Goal: Task Accomplishment & Management: Use online tool/utility

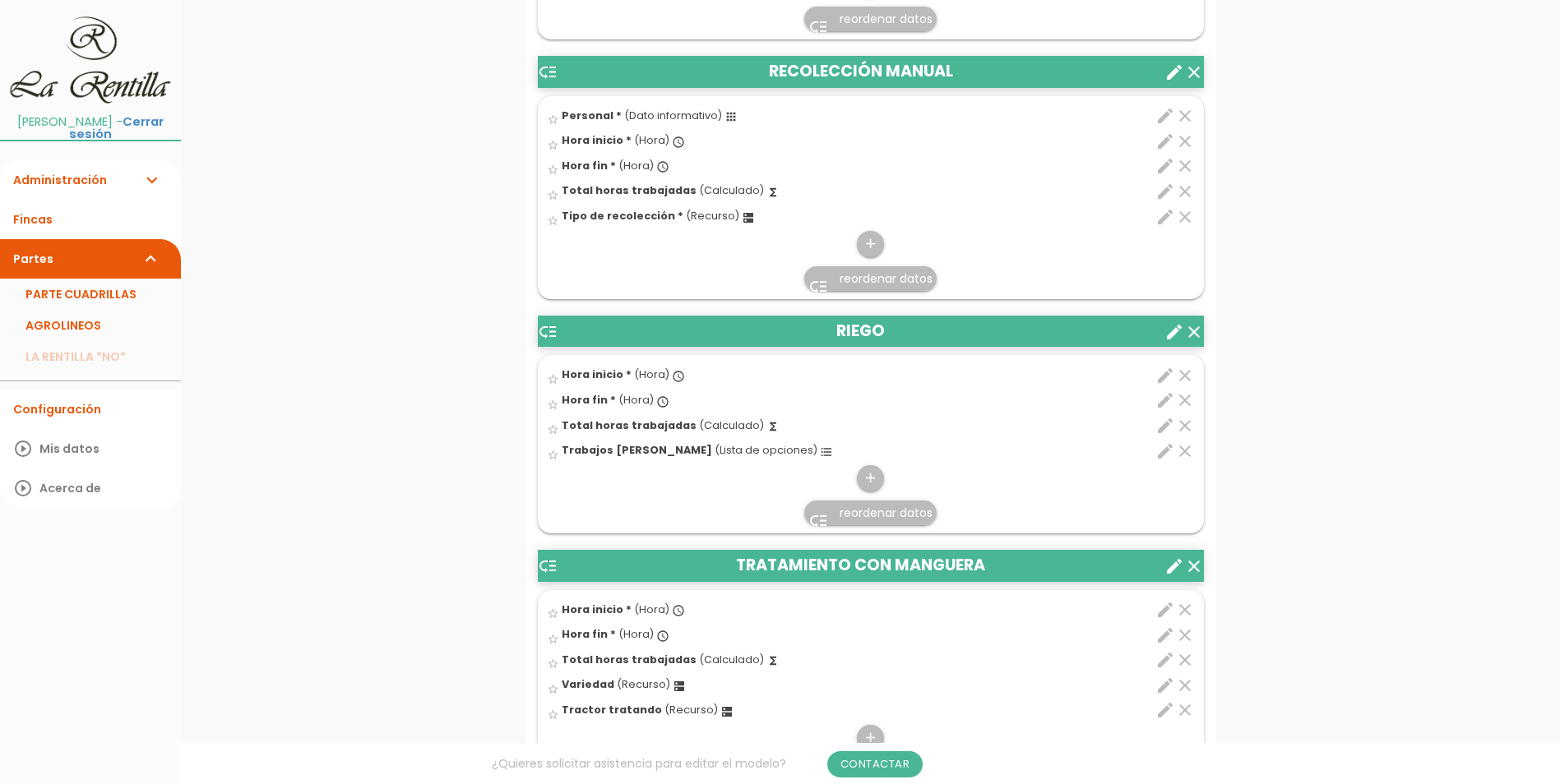
scroll to position [1562, 0]
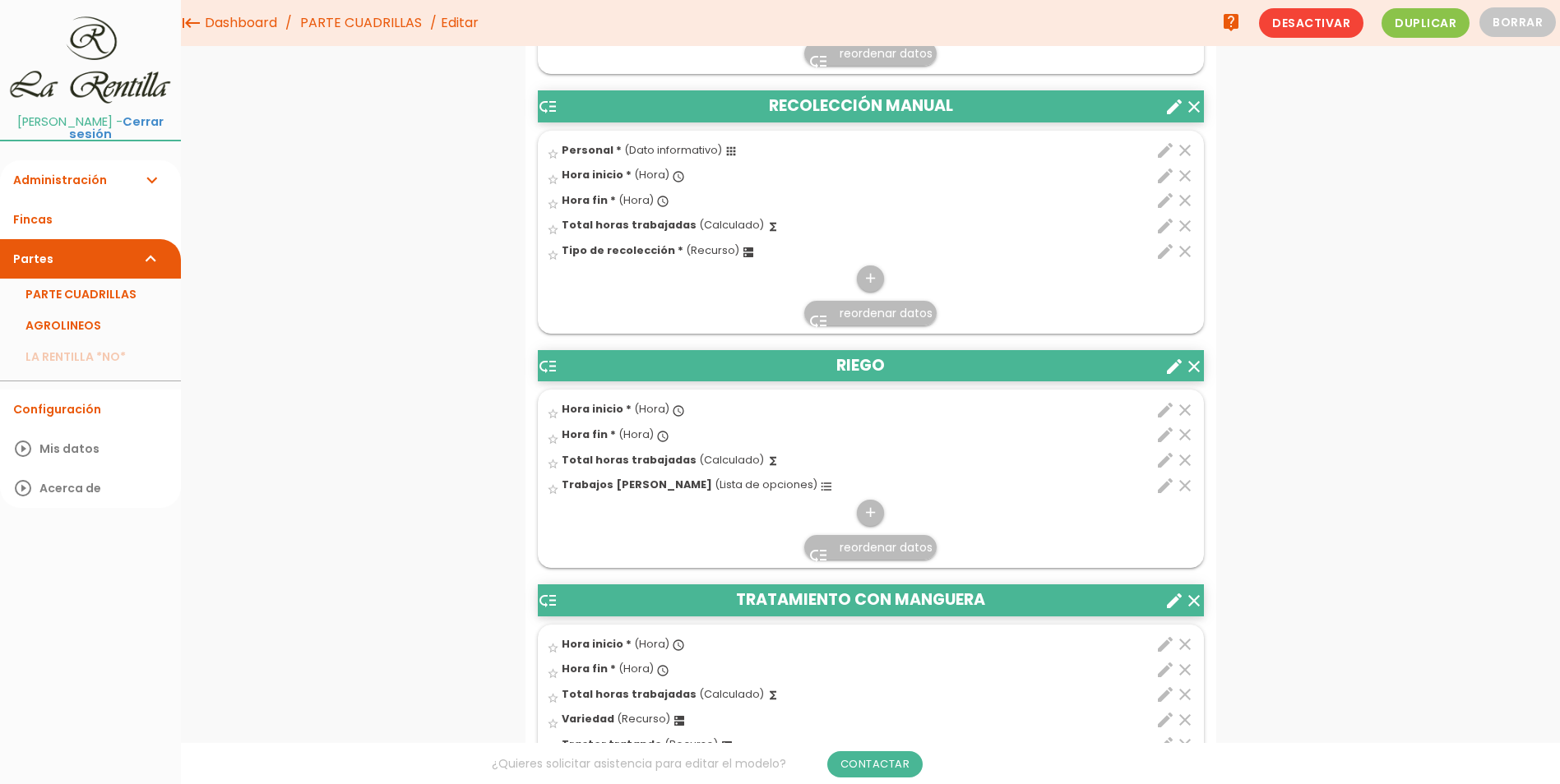
click at [857, 109] on header "low_priority RECOLECCIÓN MANUAL clear create" at bounding box center [870, 106] width 666 height 31
click at [548, 105] on icon "low_priority" at bounding box center [547, 106] width 20 height 20
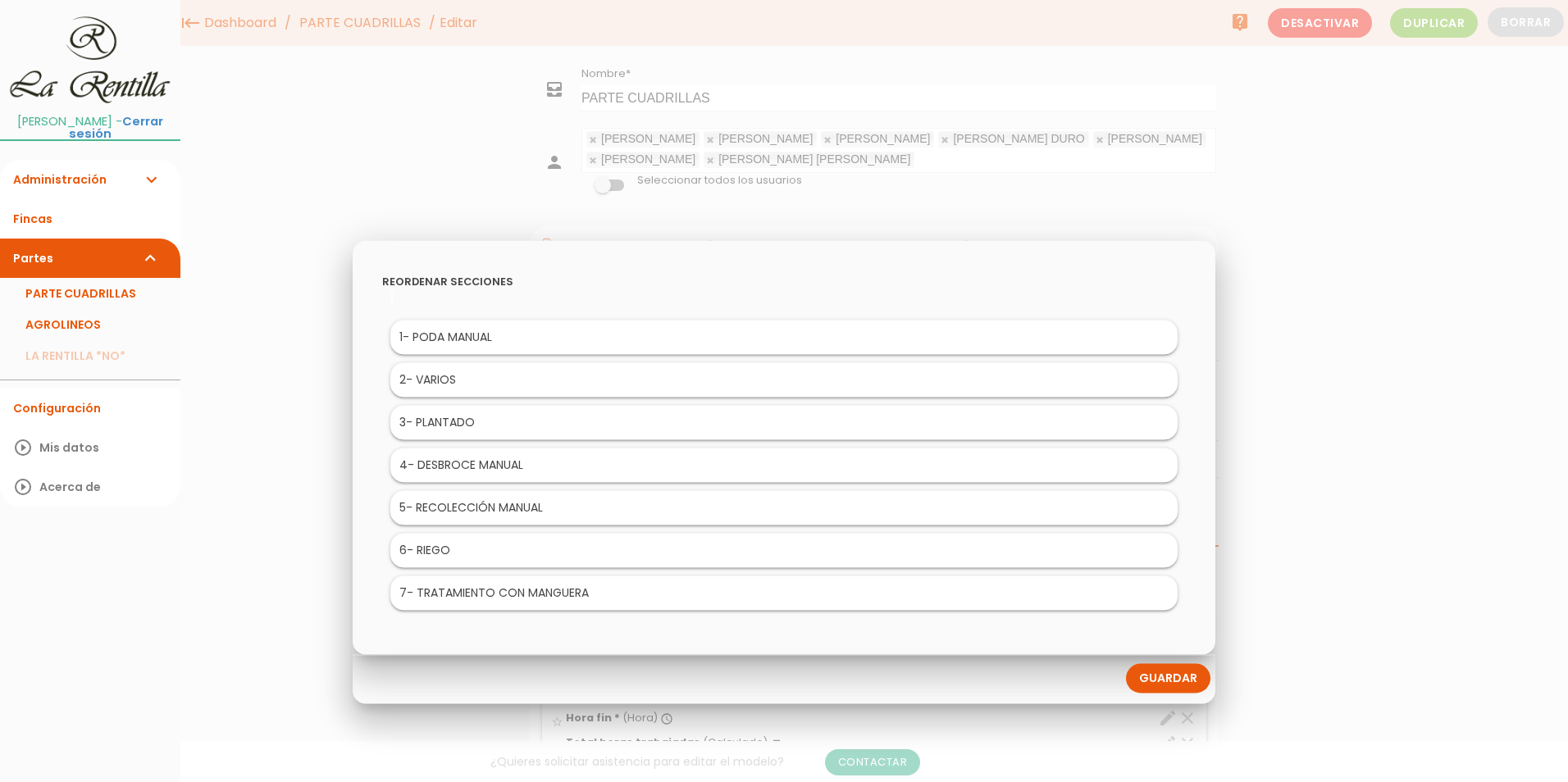
click at [1422, 325] on div at bounding box center [784, 294] width 1568 height 978
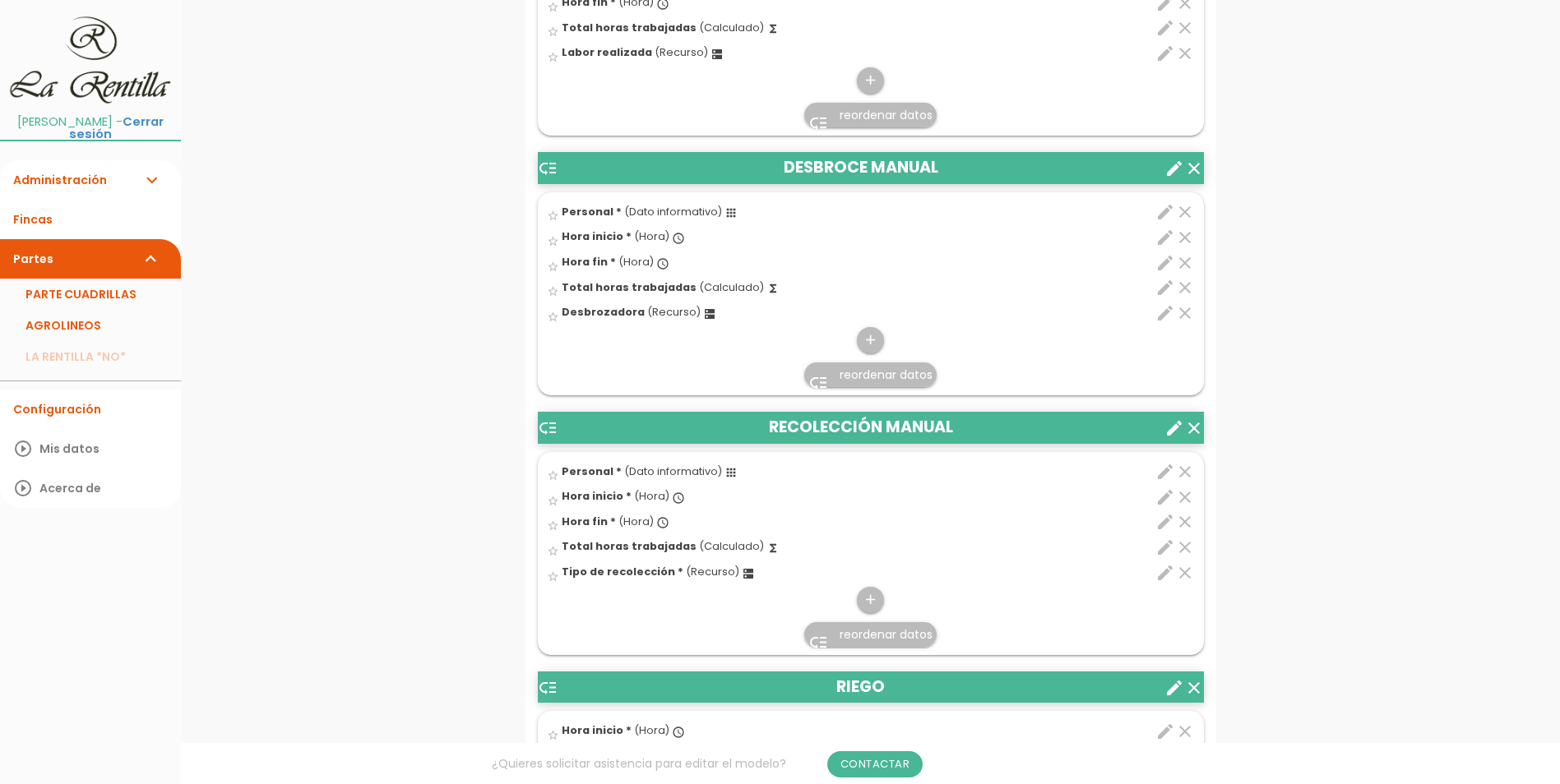
scroll to position [1316, 0]
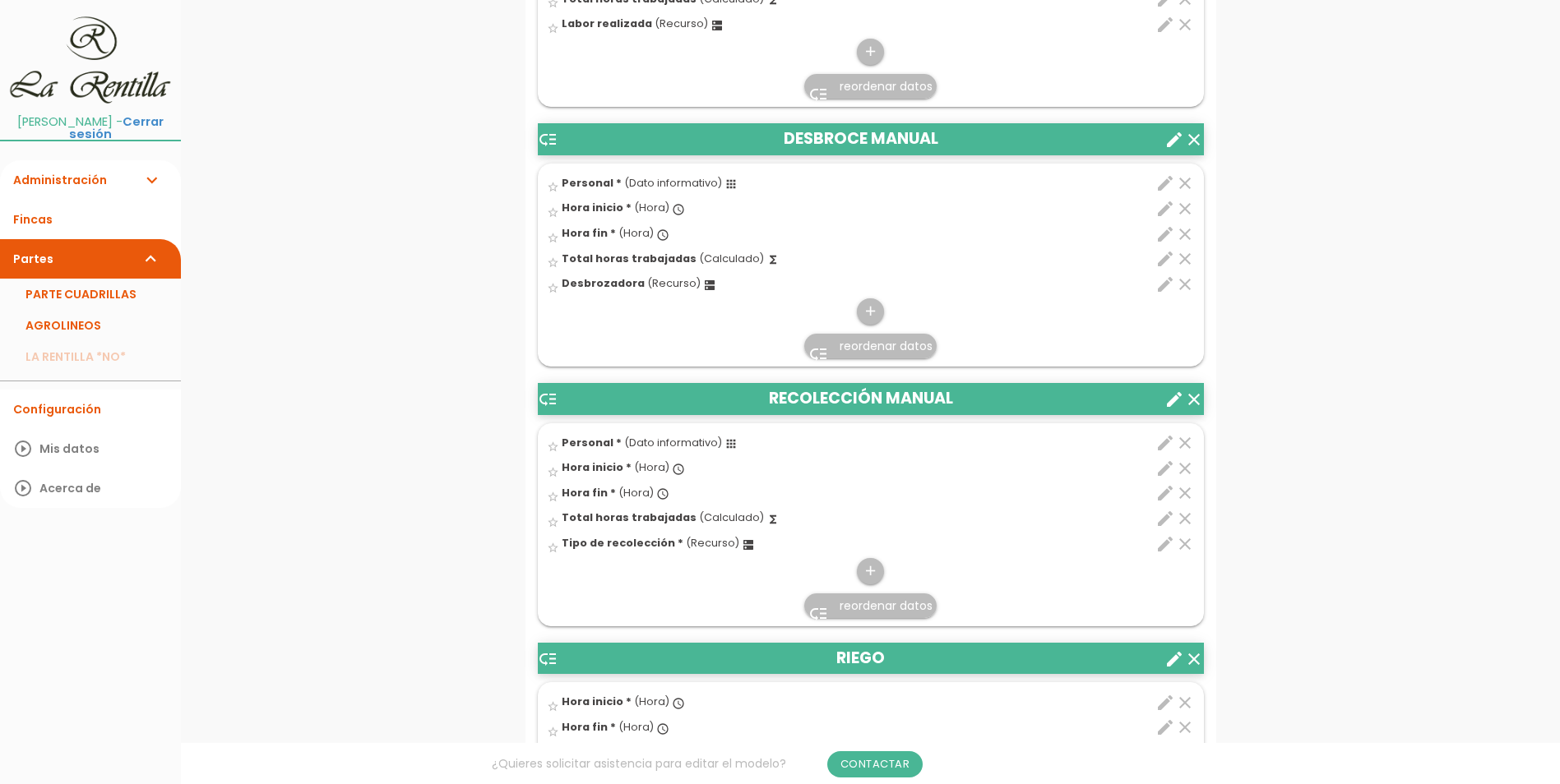
click at [727, 188] on icon "apps" at bounding box center [730, 184] width 13 height 13
click at [0, 0] on input "star_border" at bounding box center [0, 0] width 0 height 0
click at [1165, 185] on icon "edit" at bounding box center [1165, 183] width 20 height 20
select select "4859"
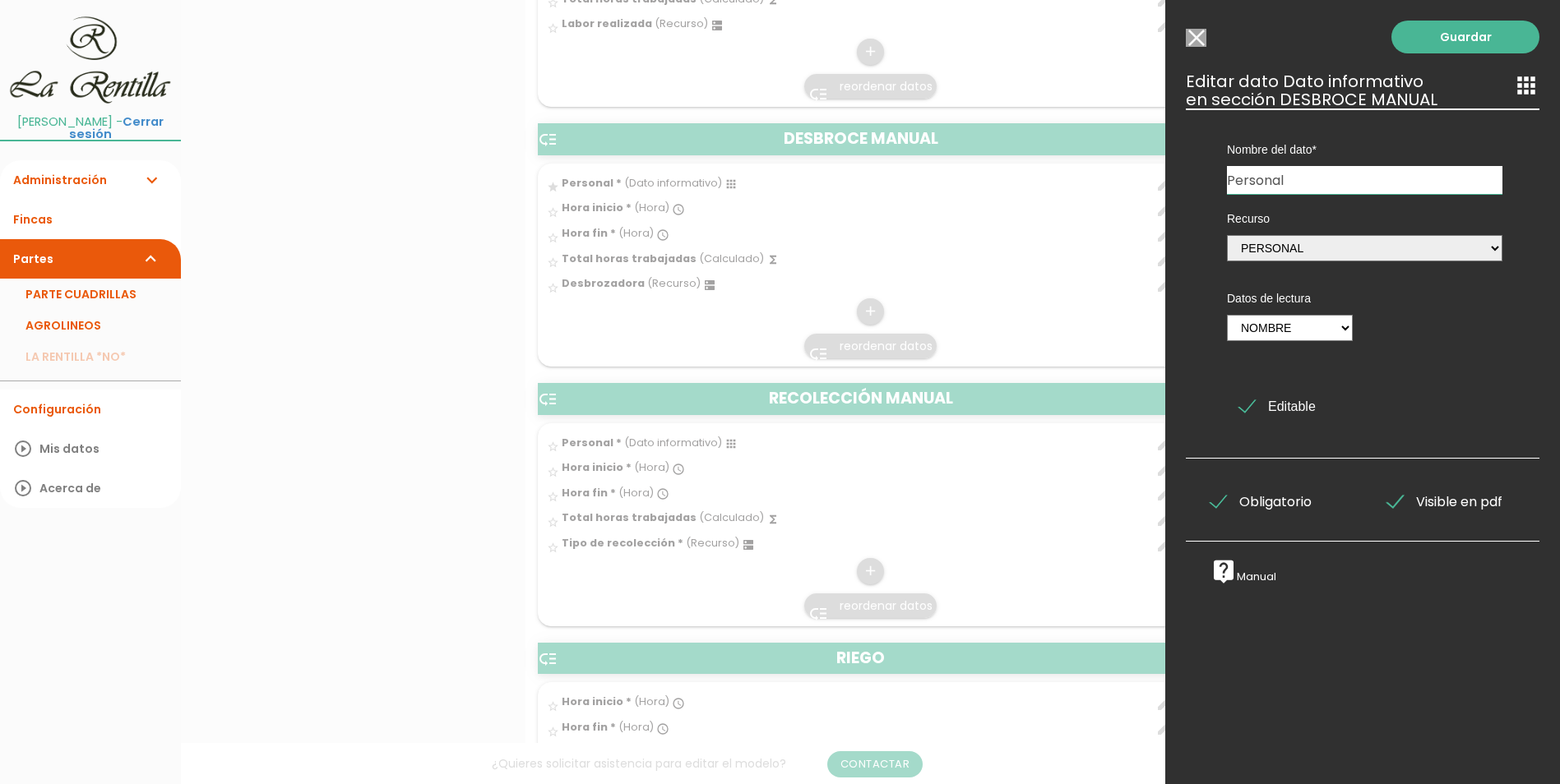
click at [454, 423] on div at bounding box center [780, 295] width 1560 height 981
click at [1201, 41] on input "Seleccionar todos los usuarios" at bounding box center [1196, 38] width 21 height 18
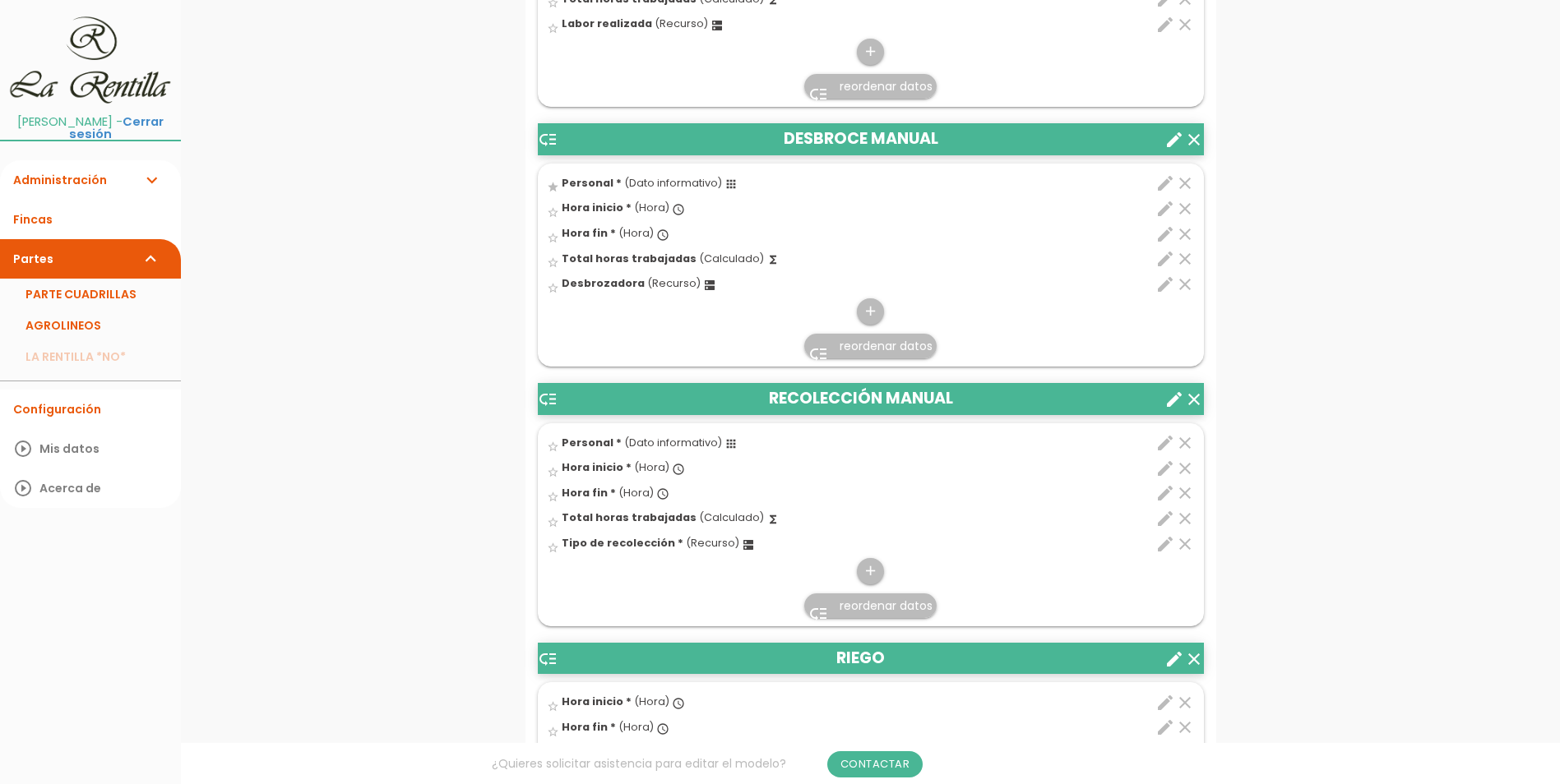
scroll to position [1644, 0]
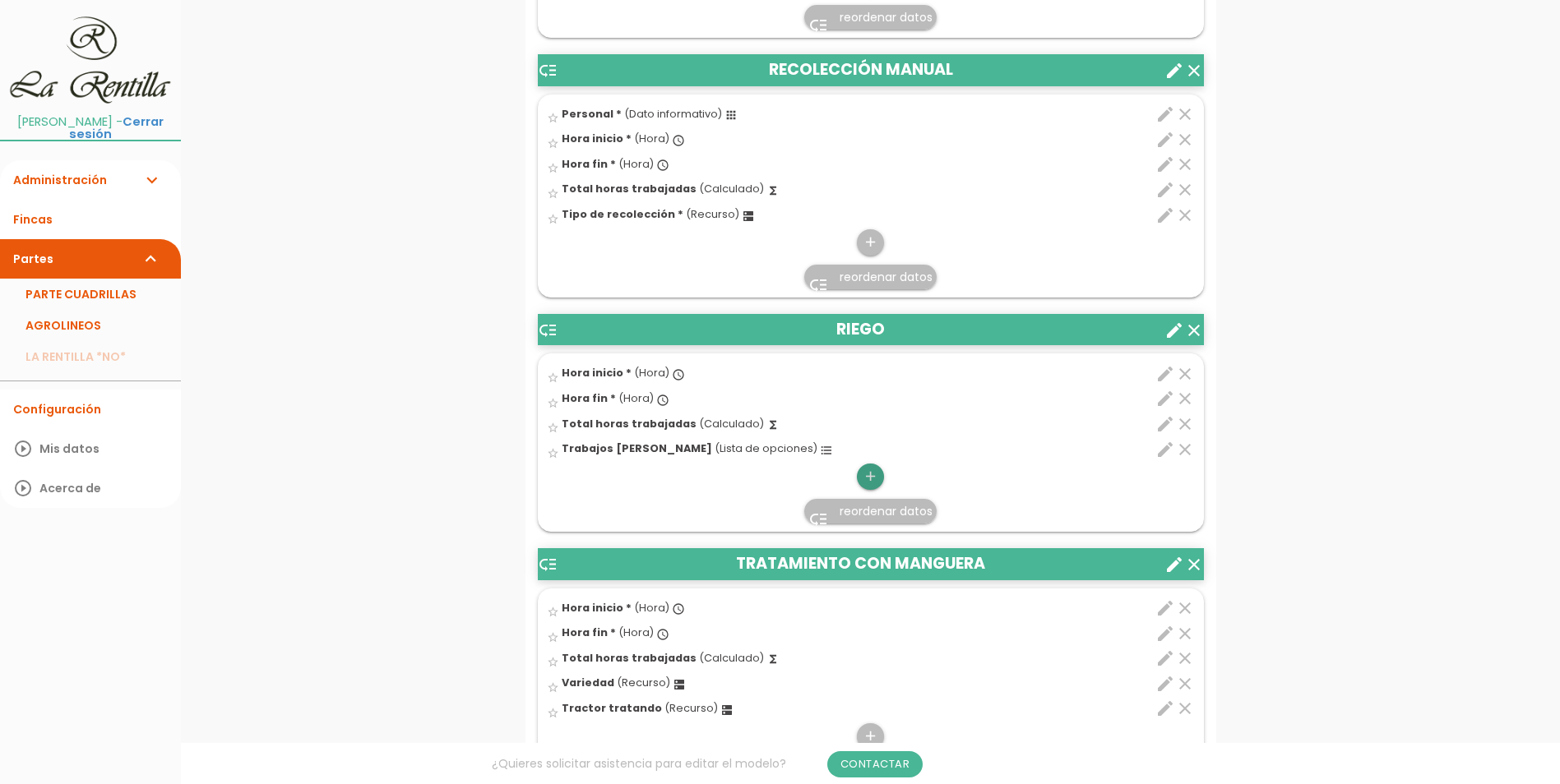
click at [876, 466] on icon "add" at bounding box center [870, 477] width 15 height 27
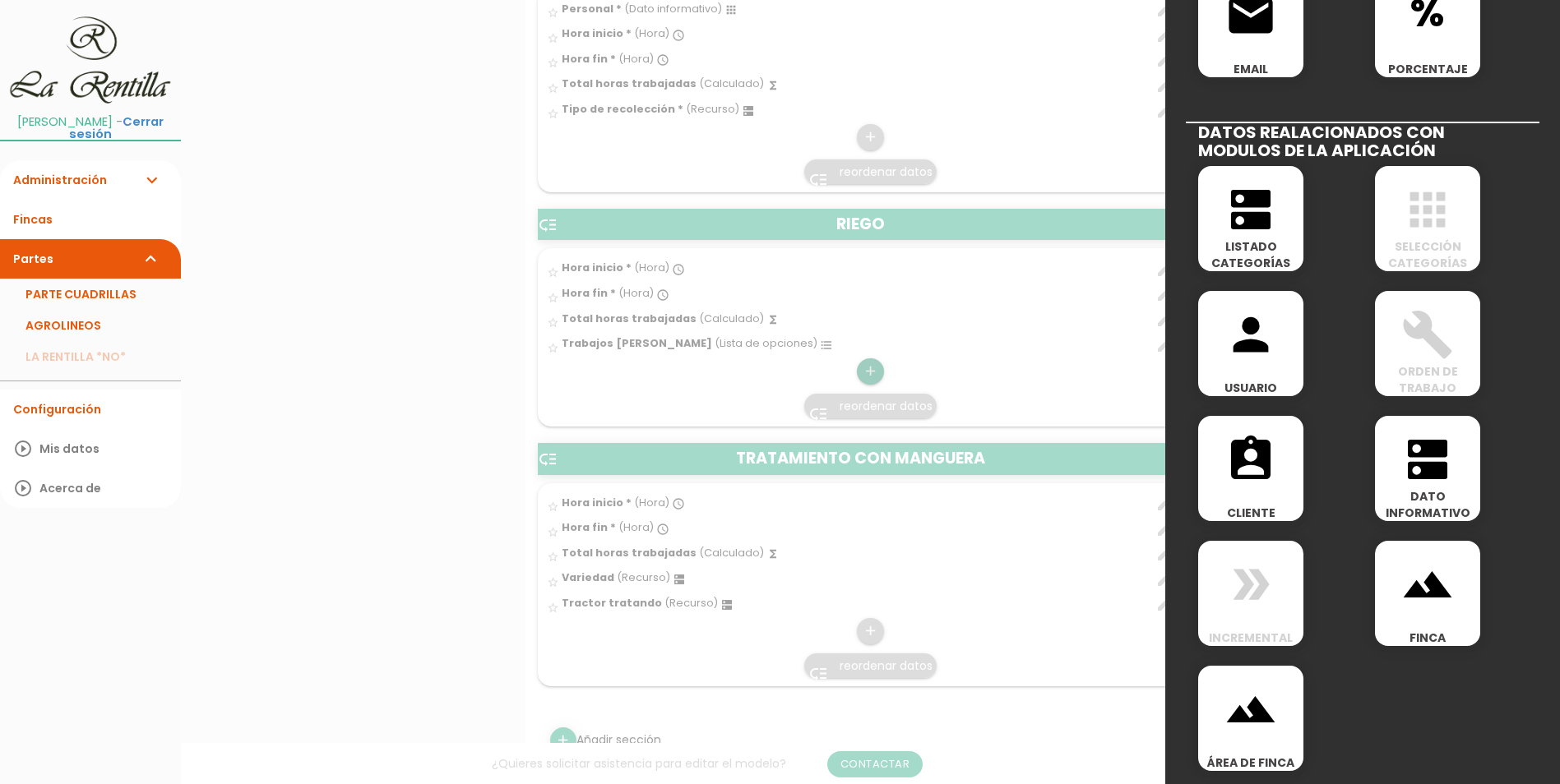
scroll to position [1972, 0]
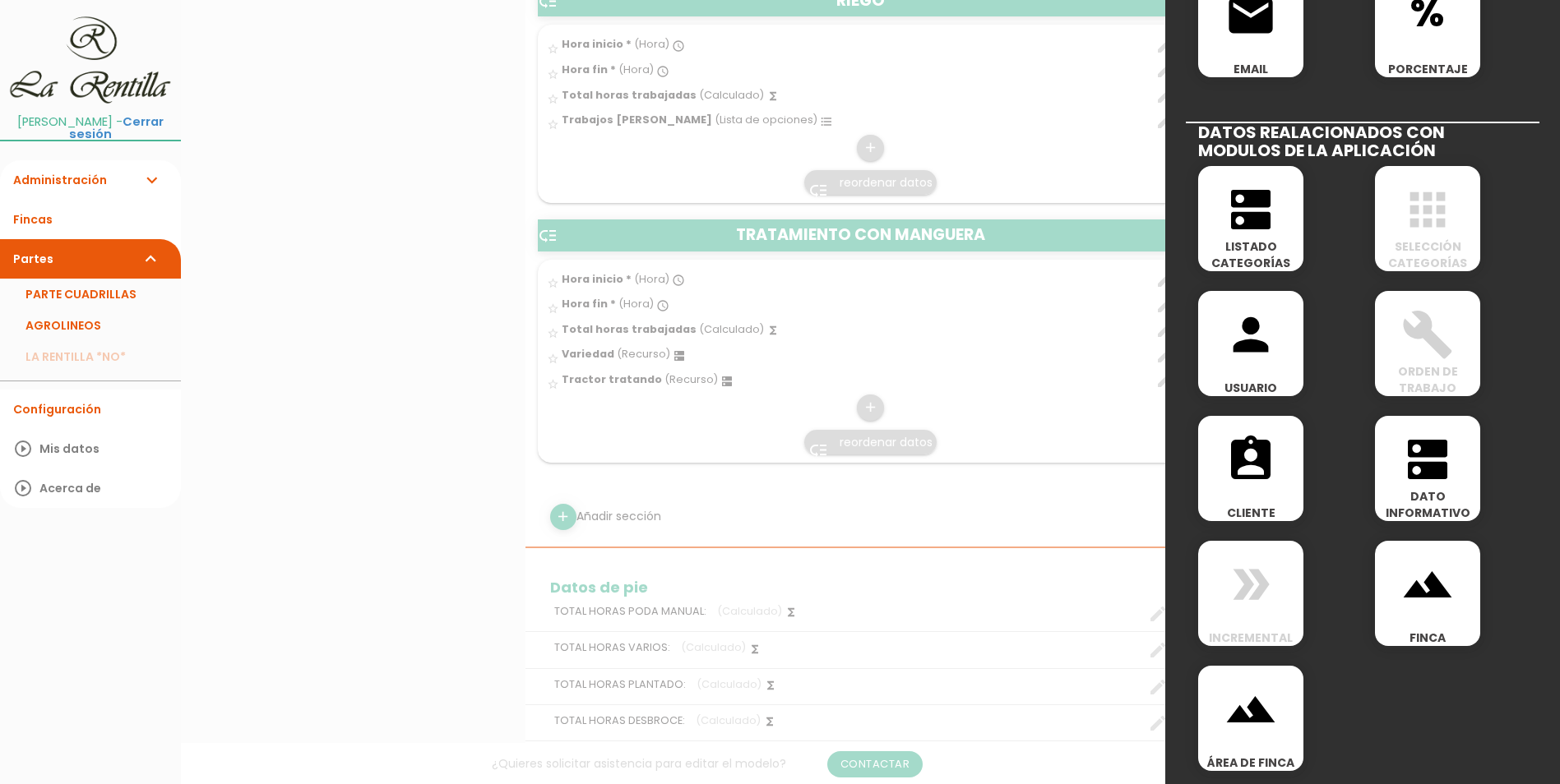
click at [1411, 471] on icon "dns" at bounding box center [1427, 459] width 52 height 52
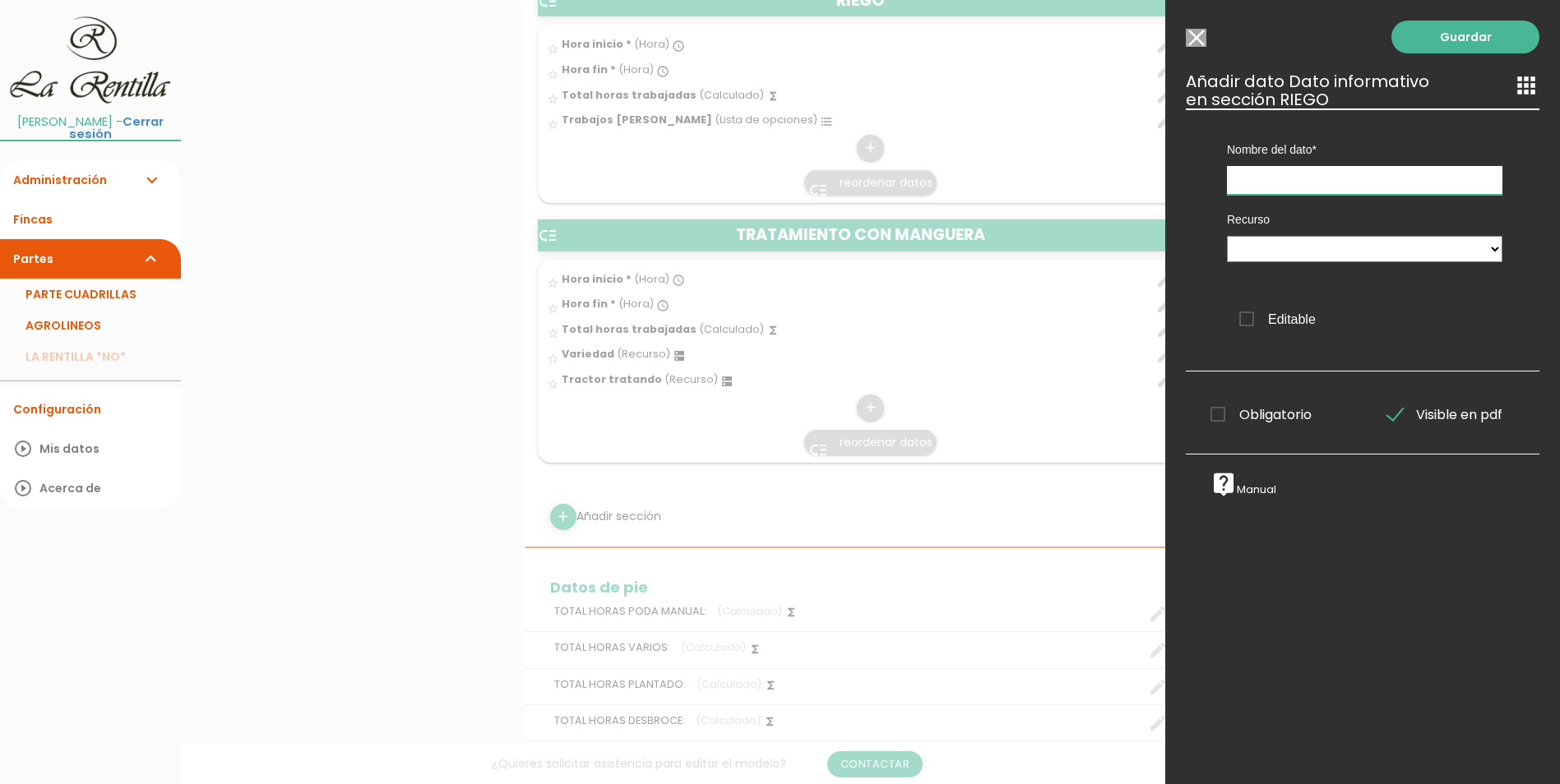
click at [1266, 173] on input "text" at bounding box center [1364, 180] width 276 height 29
type input "Personal"
click at [1368, 249] on select at bounding box center [1364, 249] width 276 height 27
click at [1473, 257] on select at bounding box center [1364, 249] width 276 height 27
click at [1476, 254] on select at bounding box center [1364, 249] width 276 height 27
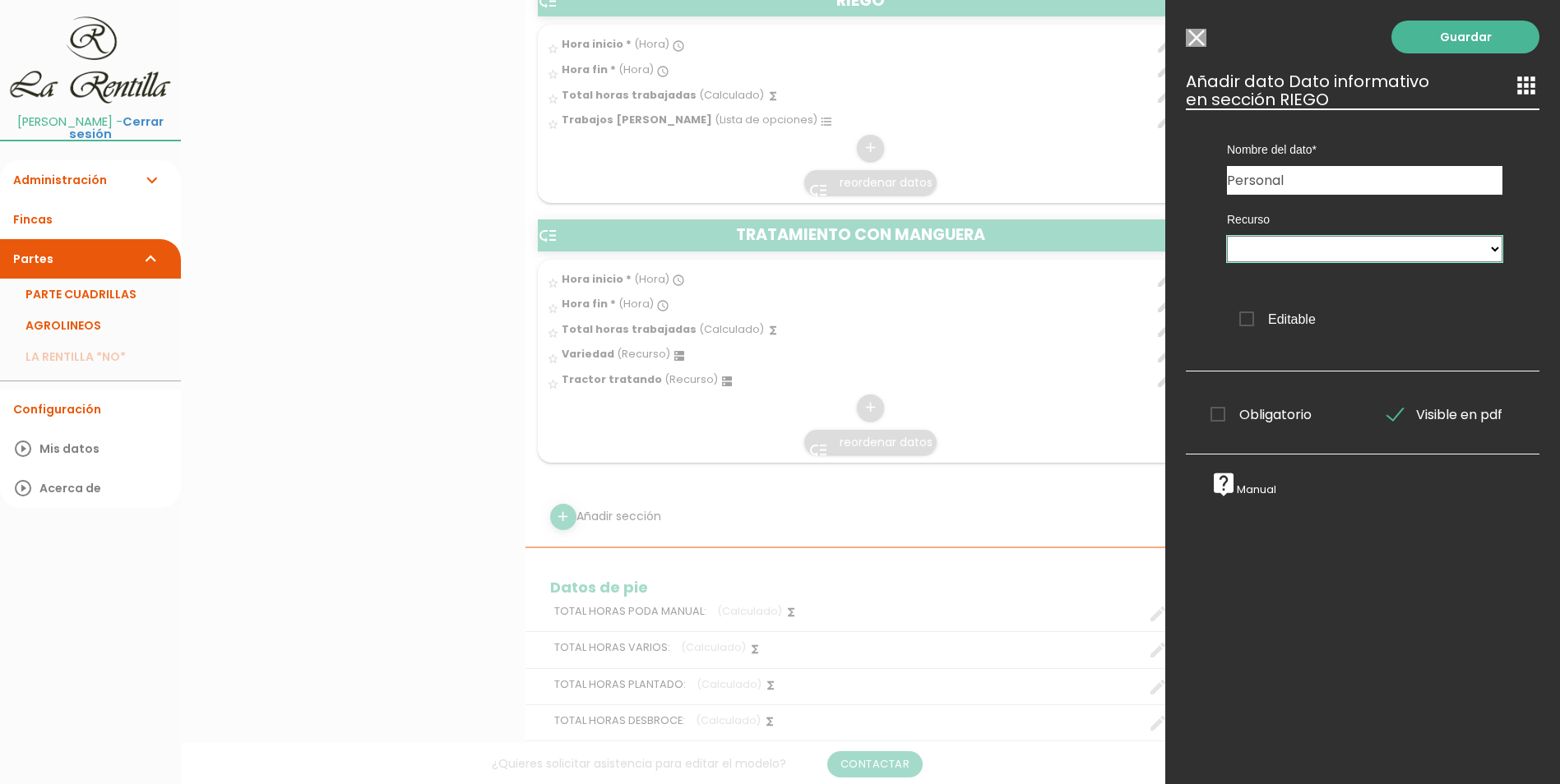
drag, startPoint x: 1476, startPoint y: 254, endPoint x: 1324, endPoint y: 272, distance: 153.1
click at [1476, 253] on select at bounding box center [1364, 249] width 276 height 27
click at [1243, 323] on span "Editable" at bounding box center [1277, 319] width 76 height 21
click at [0, 0] on input "Editable" at bounding box center [0, 0] width 0 height 0
click at [1309, 246] on select at bounding box center [1364, 249] width 276 height 27
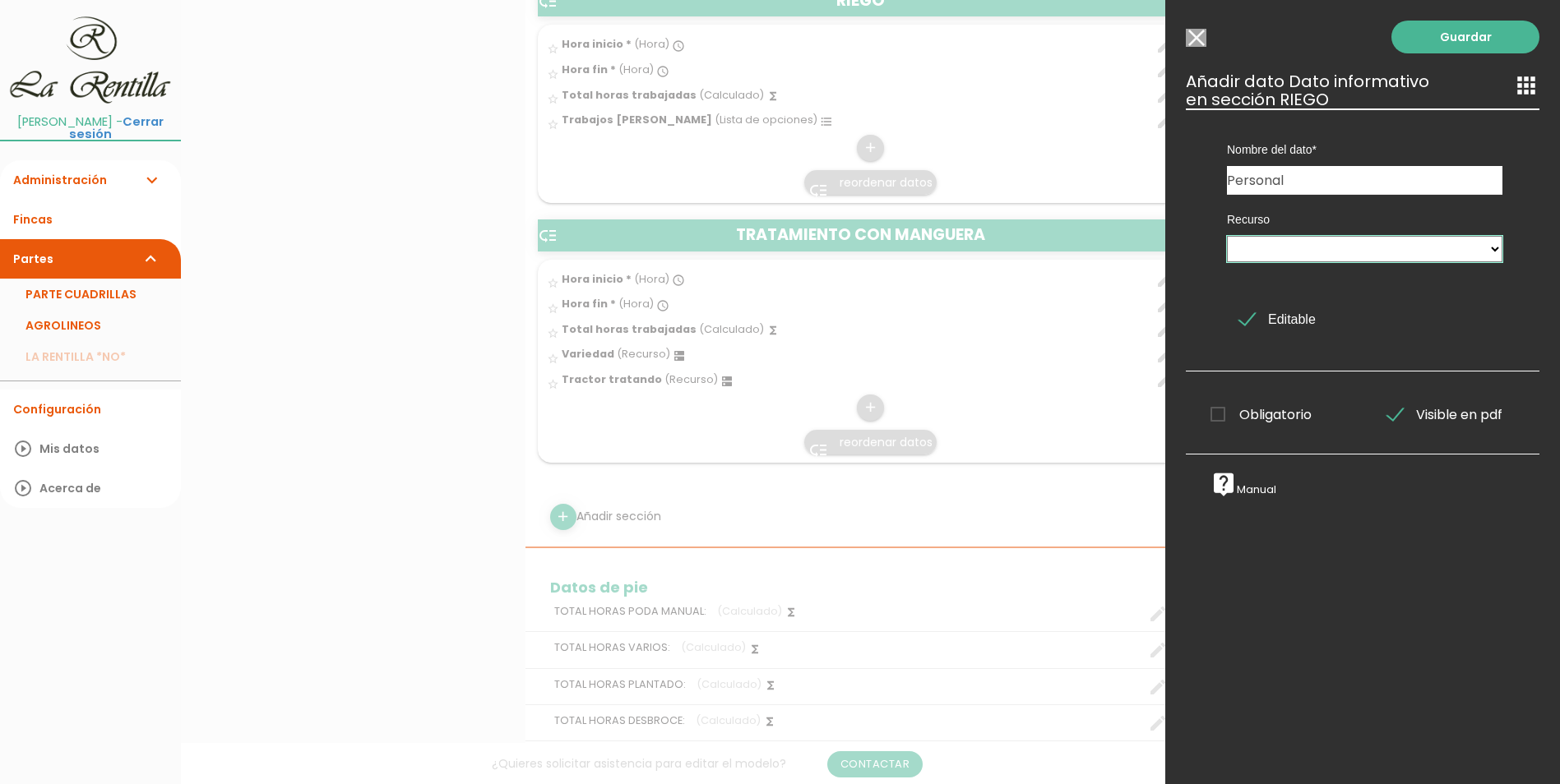
click at [1309, 246] on select at bounding box center [1364, 249] width 276 height 27
click at [1289, 177] on input "Personal" at bounding box center [1364, 180] width 276 height 29
click at [1222, 416] on span "Obligatorio" at bounding box center [1261, 415] width 101 height 21
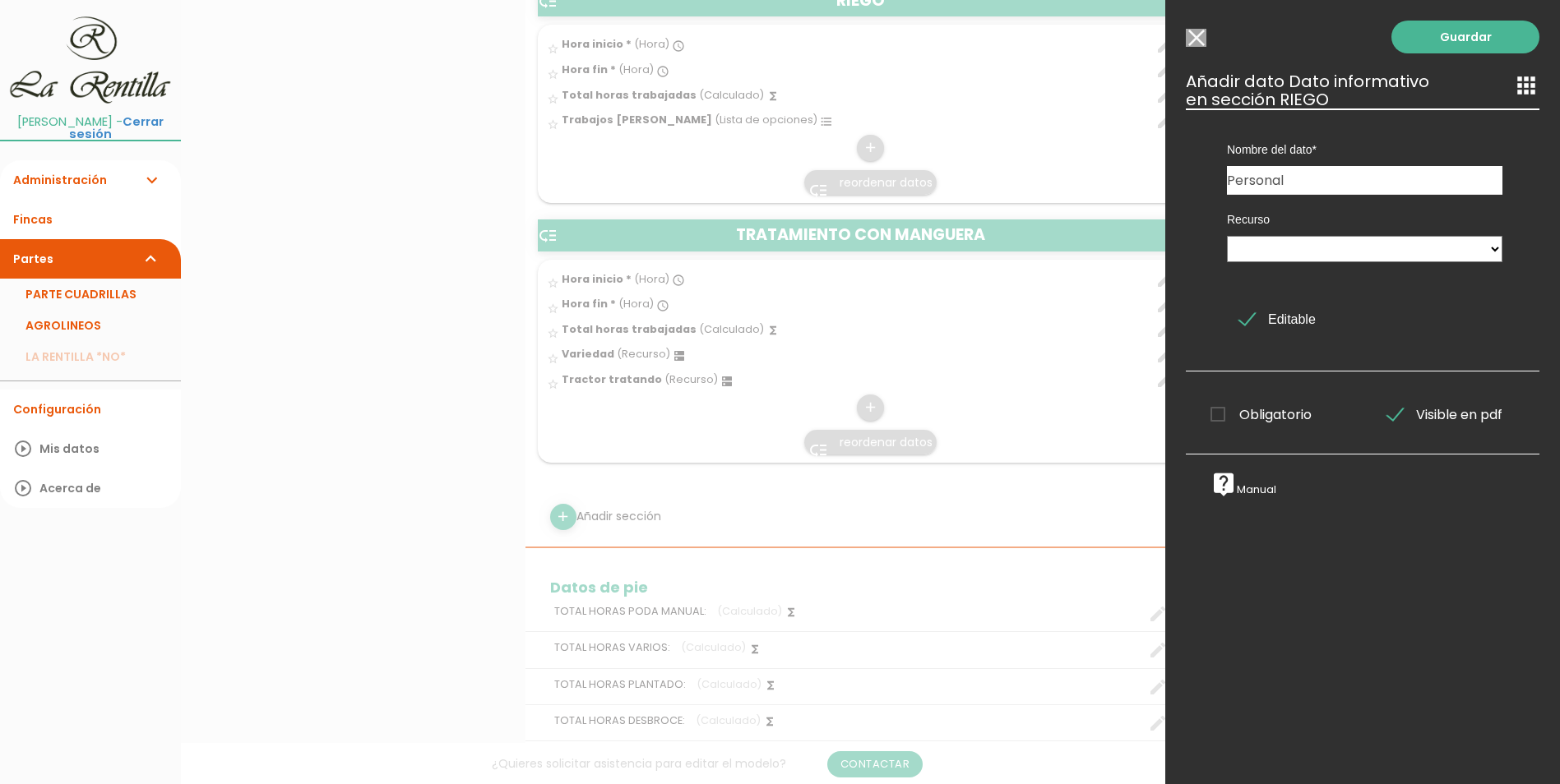
click at [0, 0] on input "Obligatorio" at bounding box center [0, 0] width 0 height 0
click at [1250, 413] on span "Obligatorio" at bounding box center [1261, 415] width 101 height 21
click at [0, 0] on input "Obligatorio" at bounding box center [0, 0] width 0 height 0
click at [1327, 265] on div "Recurso" at bounding box center [1364, 234] width 300 height 80
click at [1340, 239] on select at bounding box center [1364, 249] width 276 height 27
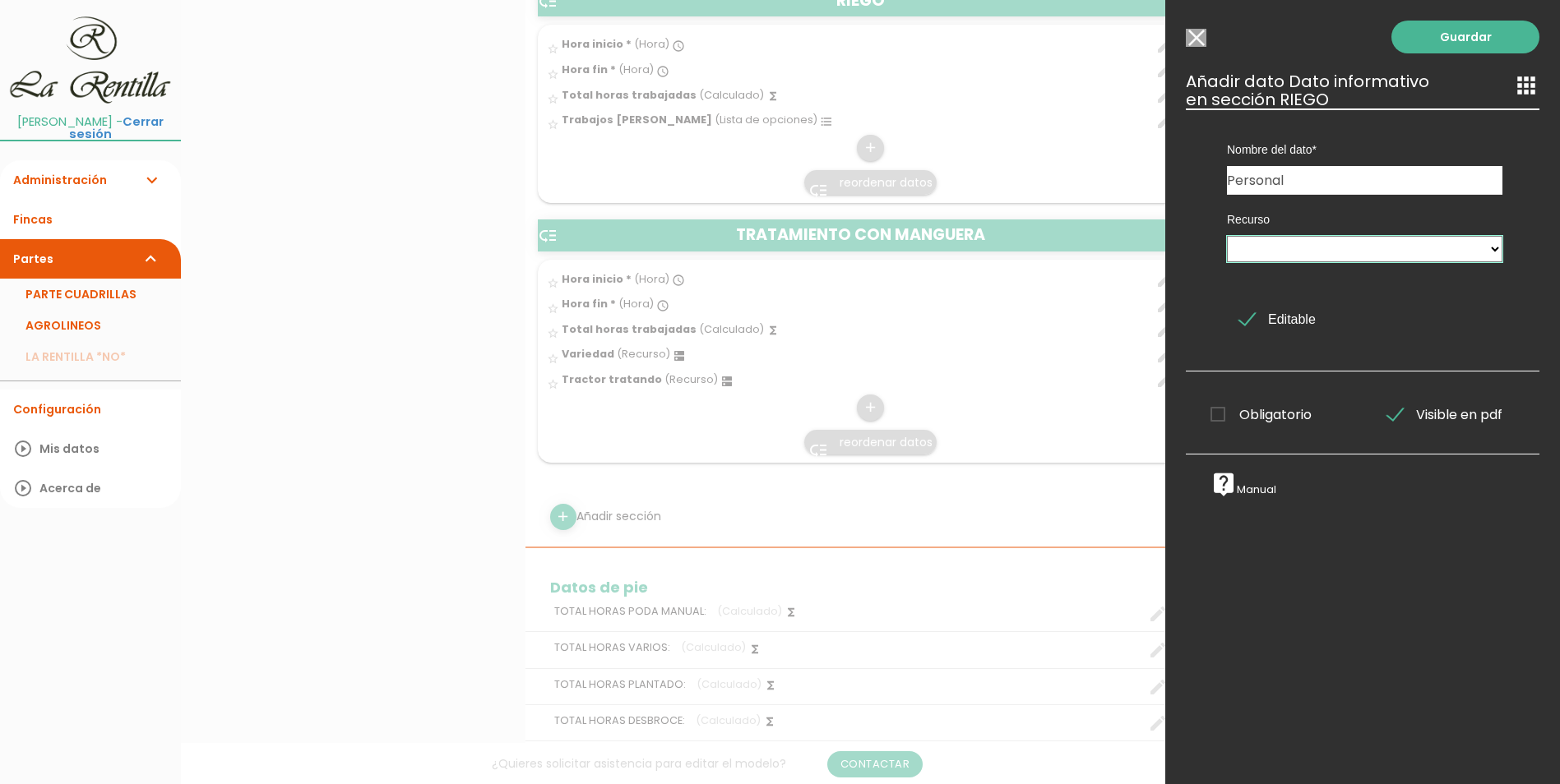
click at [1340, 239] on select at bounding box center [1364, 249] width 276 height 27
click at [1353, 200] on div "Recurso" at bounding box center [1364, 234] width 300 height 80
click at [1353, 174] on input "Personal" at bounding box center [1364, 180] width 276 height 29
click at [1354, 179] on input "Personal" at bounding box center [1364, 180] width 276 height 29
click at [1197, 40] on input "Seleccionar todos los usuarios" at bounding box center [1196, 38] width 21 height 18
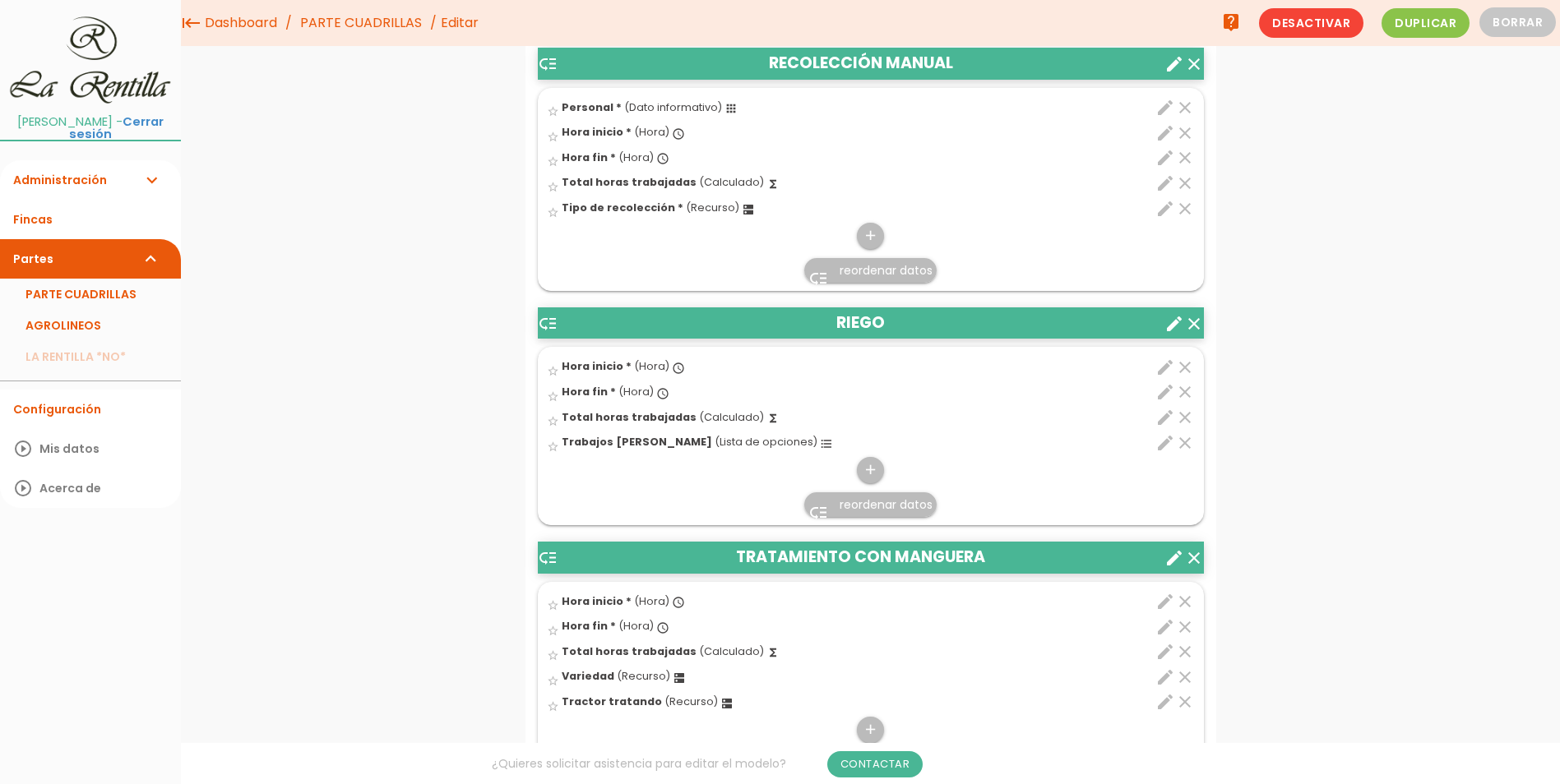
scroll to position [1726, 0]
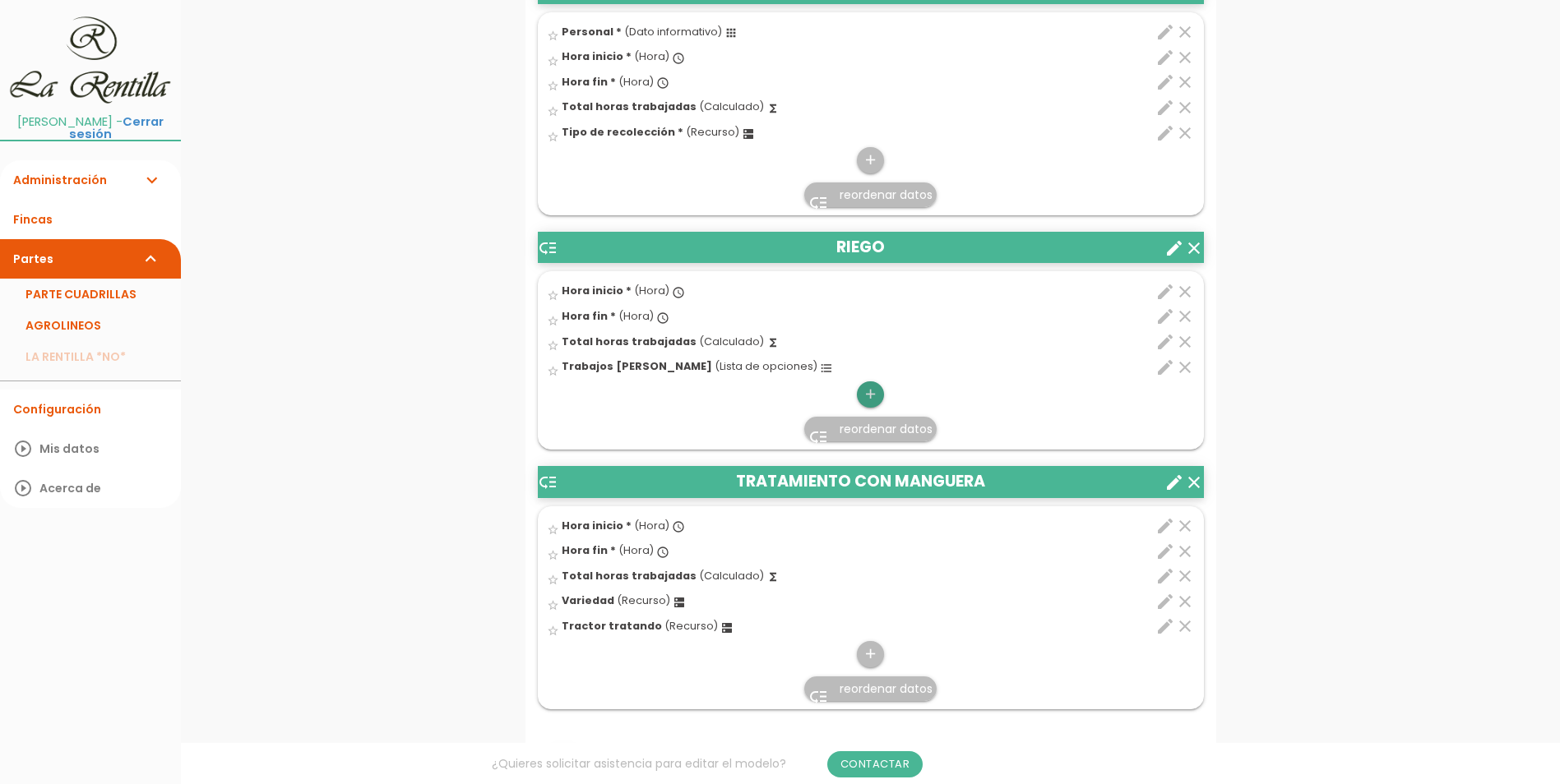
click at [868, 396] on icon "add" at bounding box center [870, 394] width 15 height 27
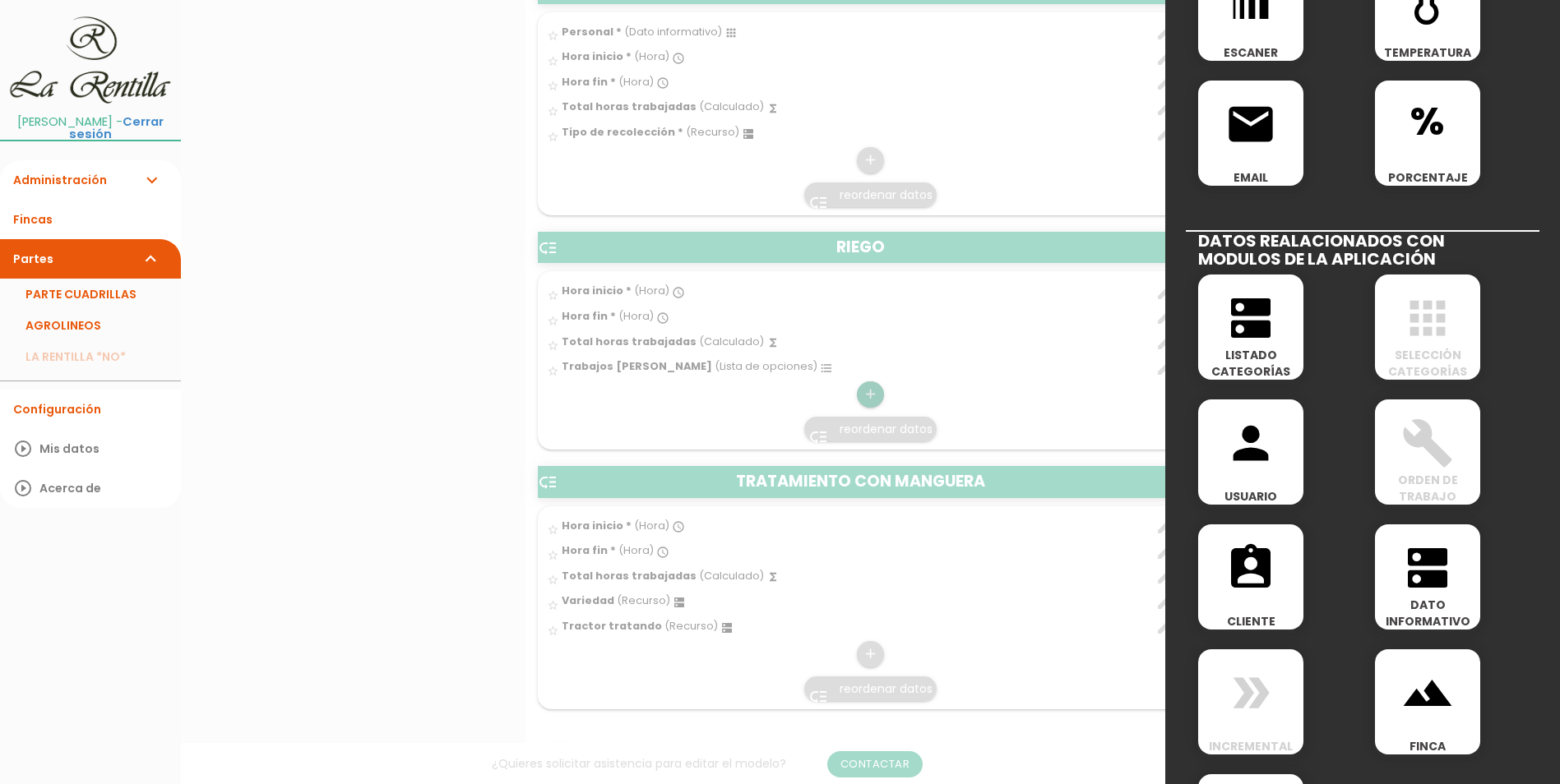
scroll to position [706, 0]
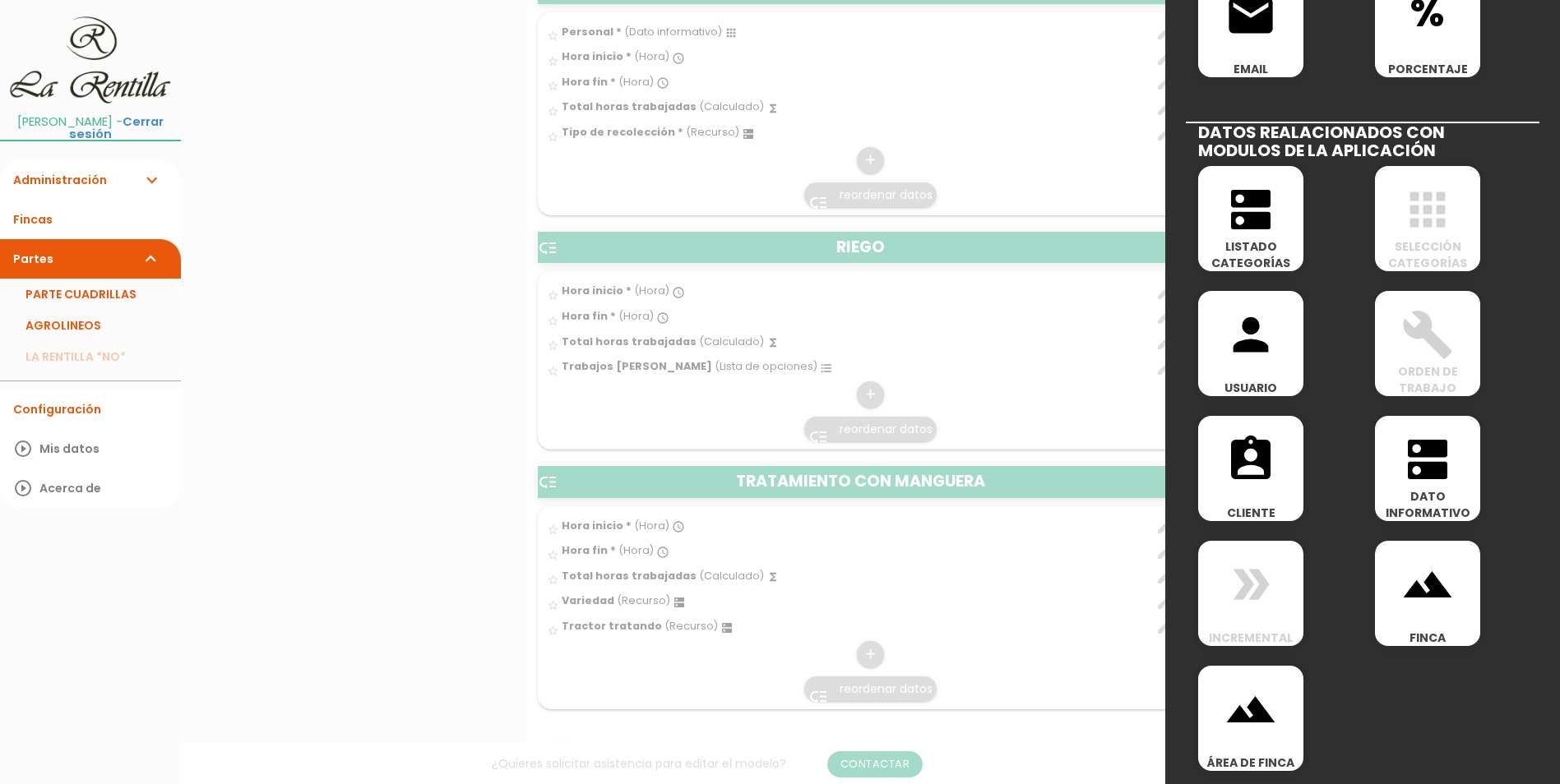
click at [1429, 479] on icon "dns" at bounding box center [1427, 459] width 52 height 52
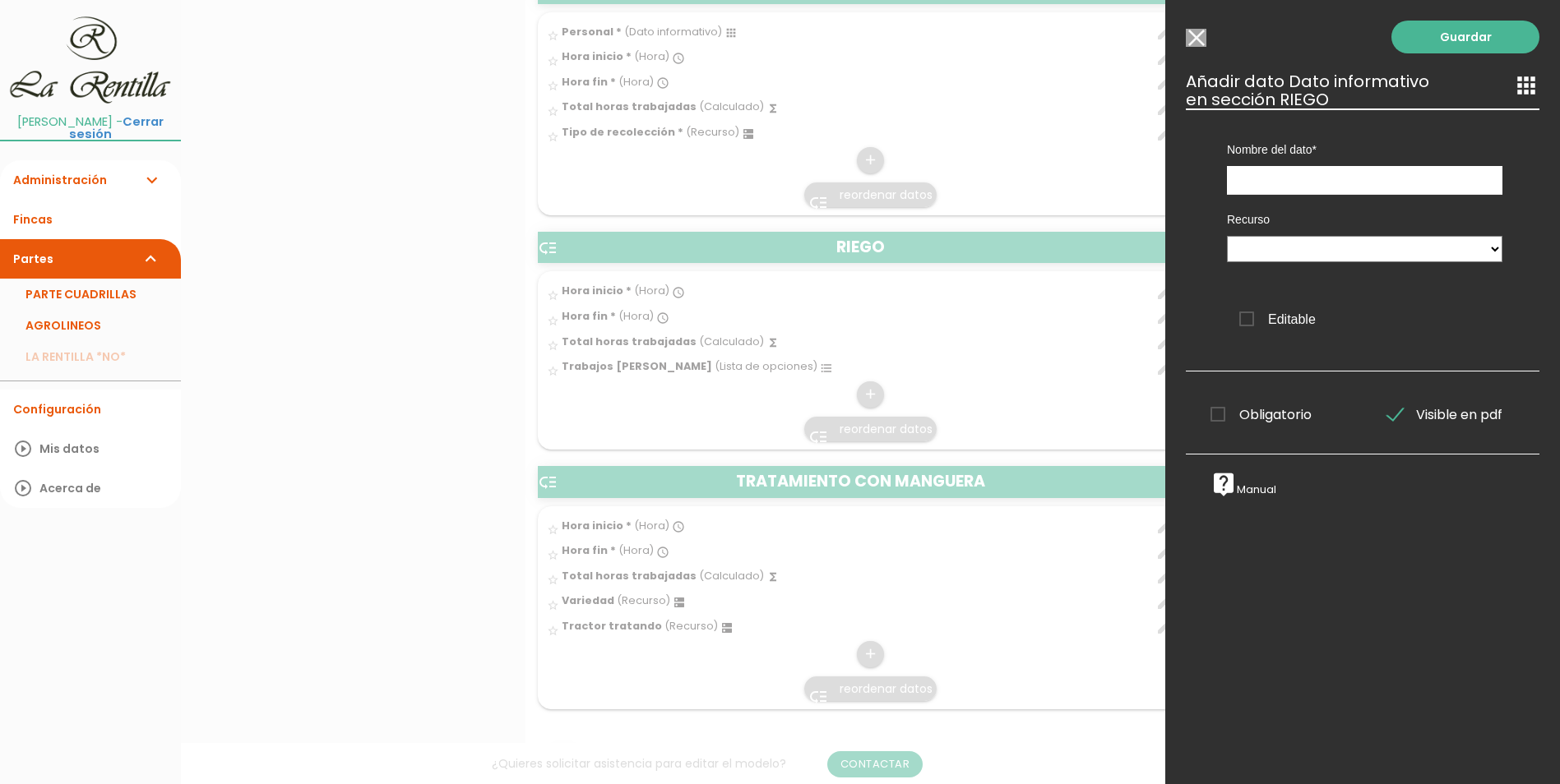
scroll to position [0, 0]
click at [1314, 175] on input "text" at bounding box center [1364, 180] width 276 height 29
click at [1513, 86] on icon "apps" at bounding box center [1526, 85] width 27 height 27
click at [1356, 260] on select at bounding box center [1364, 249] width 276 height 27
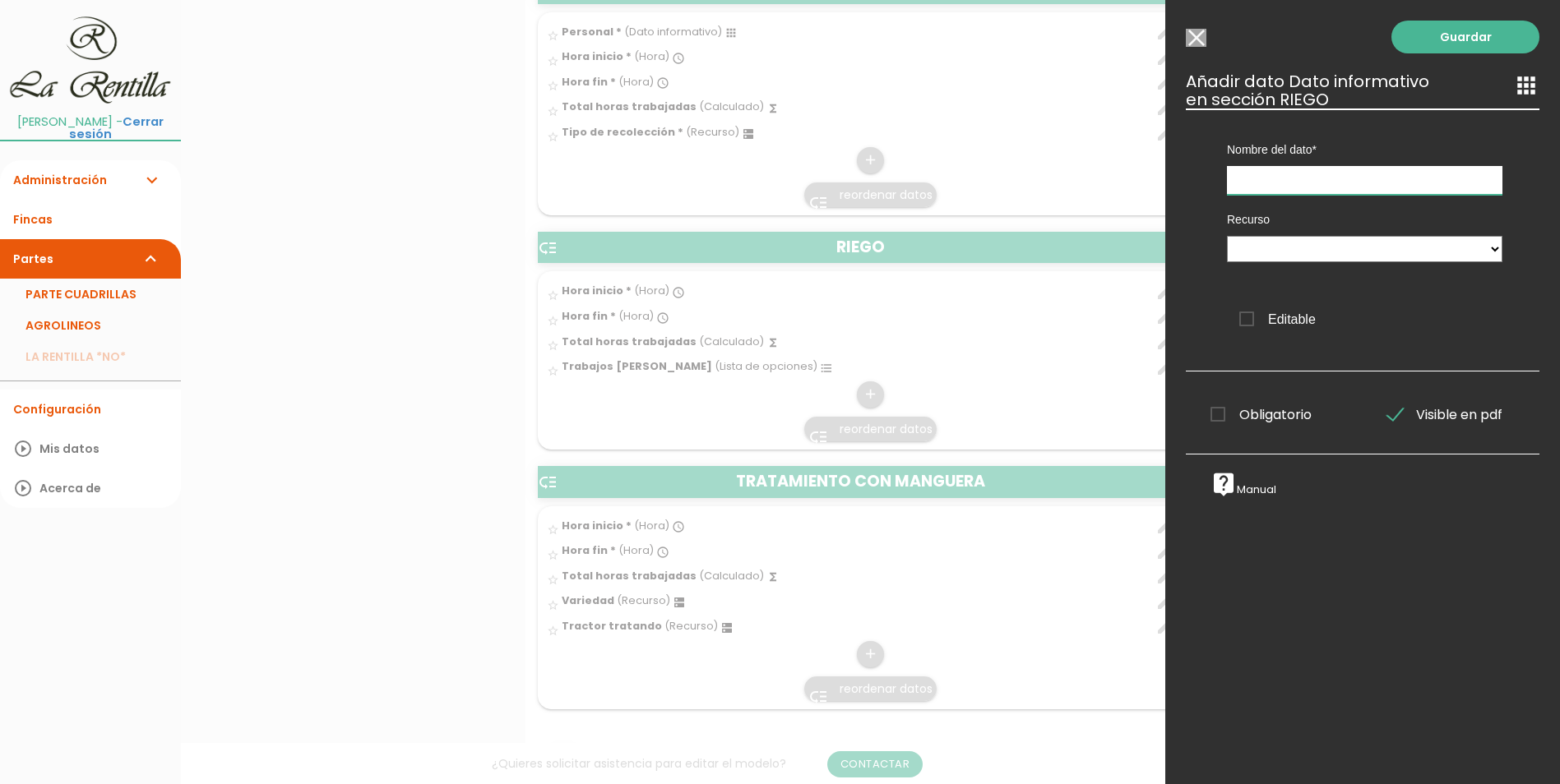
click at [1290, 184] on input "text" at bounding box center [1364, 180] width 276 height 29
type input "Personal"
click at [1312, 258] on select at bounding box center [1364, 249] width 276 height 27
click at [1240, 495] on link "live_help Manual" at bounding box center [1243, 489] width 66 height 14
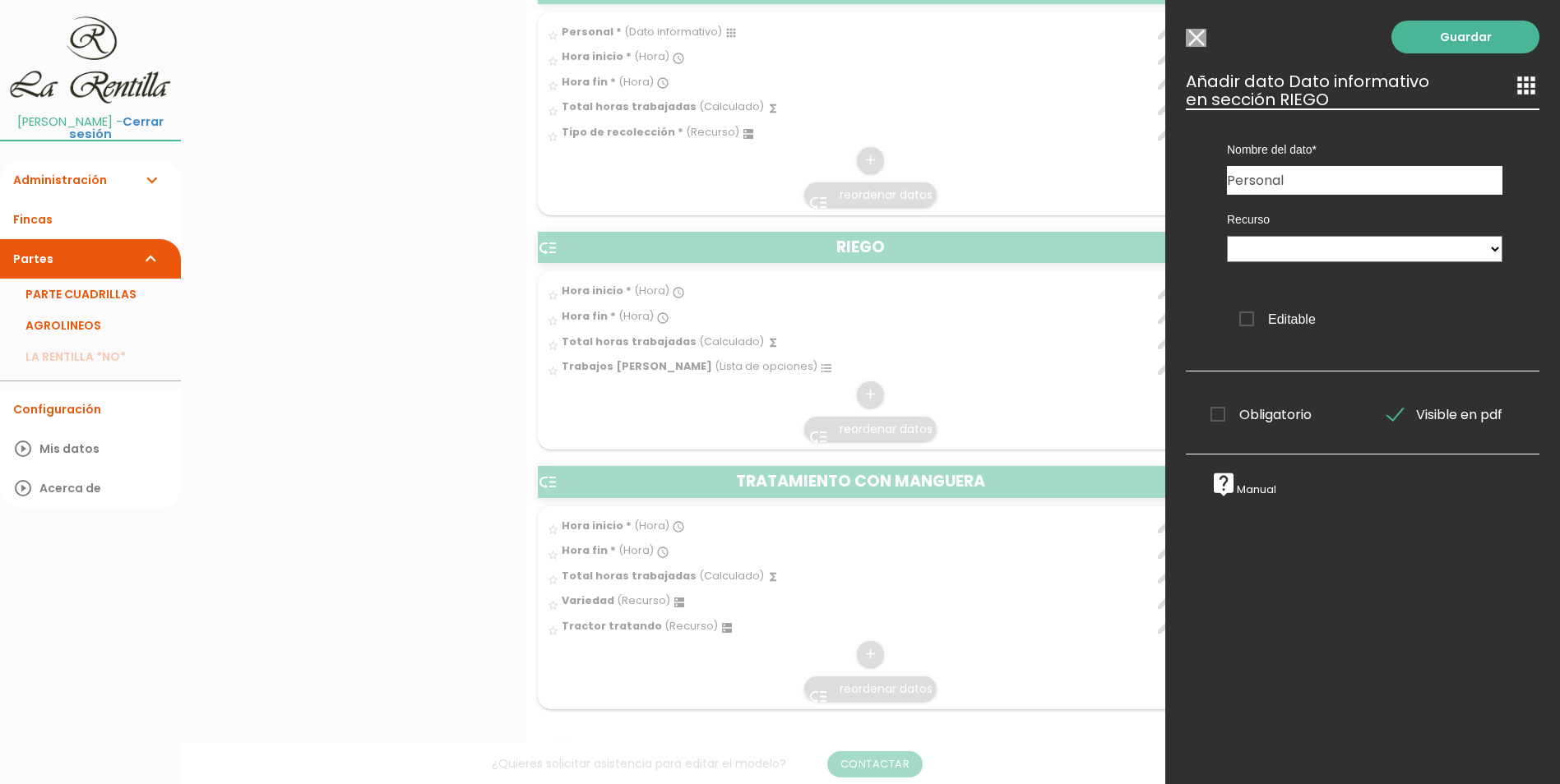
click at [1197, 40] on input "Seleccionar todos los usuarios" at bounding box center [1196, 38] width 21 height 18
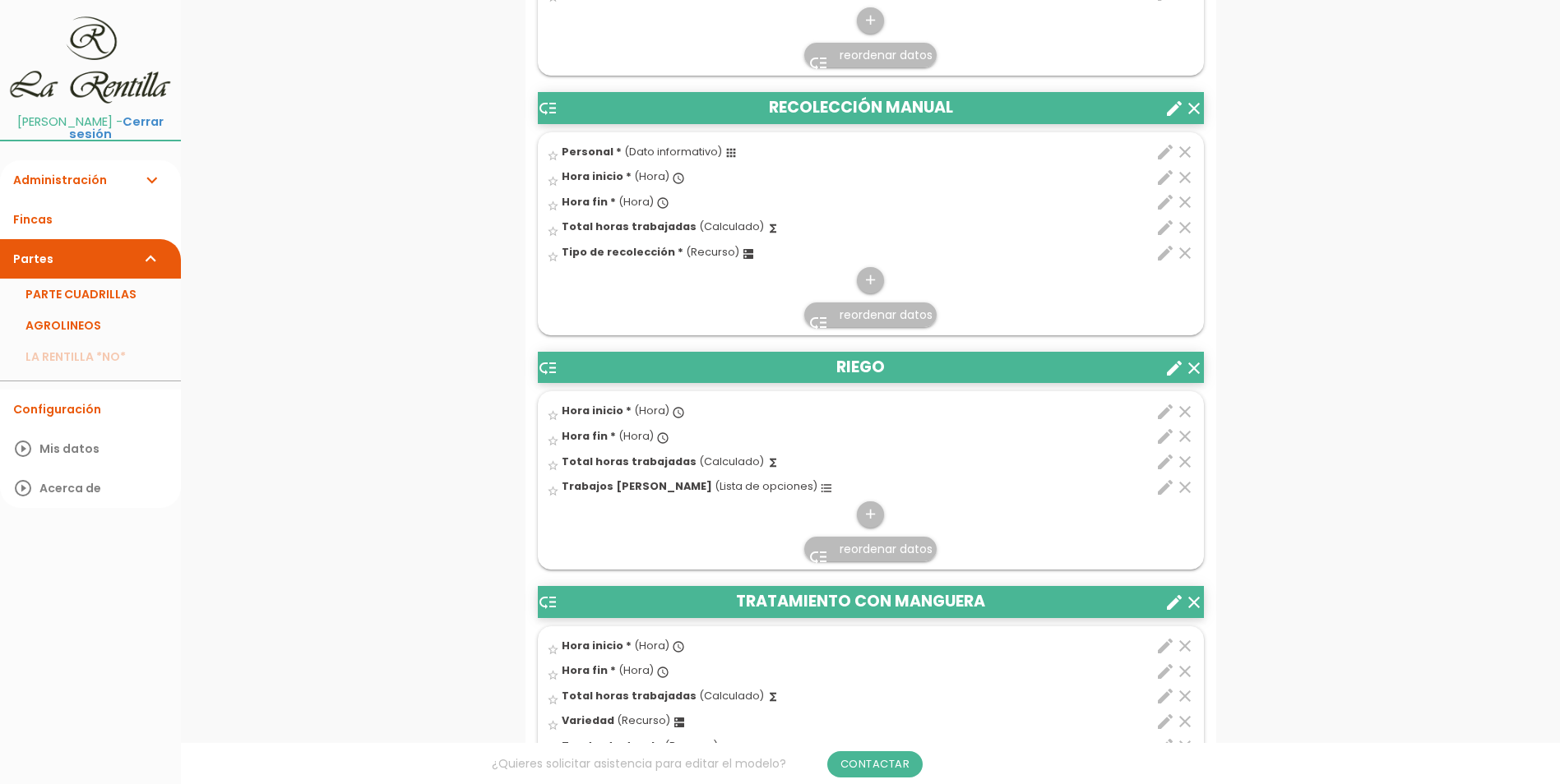
scroll to position [1480, 0]
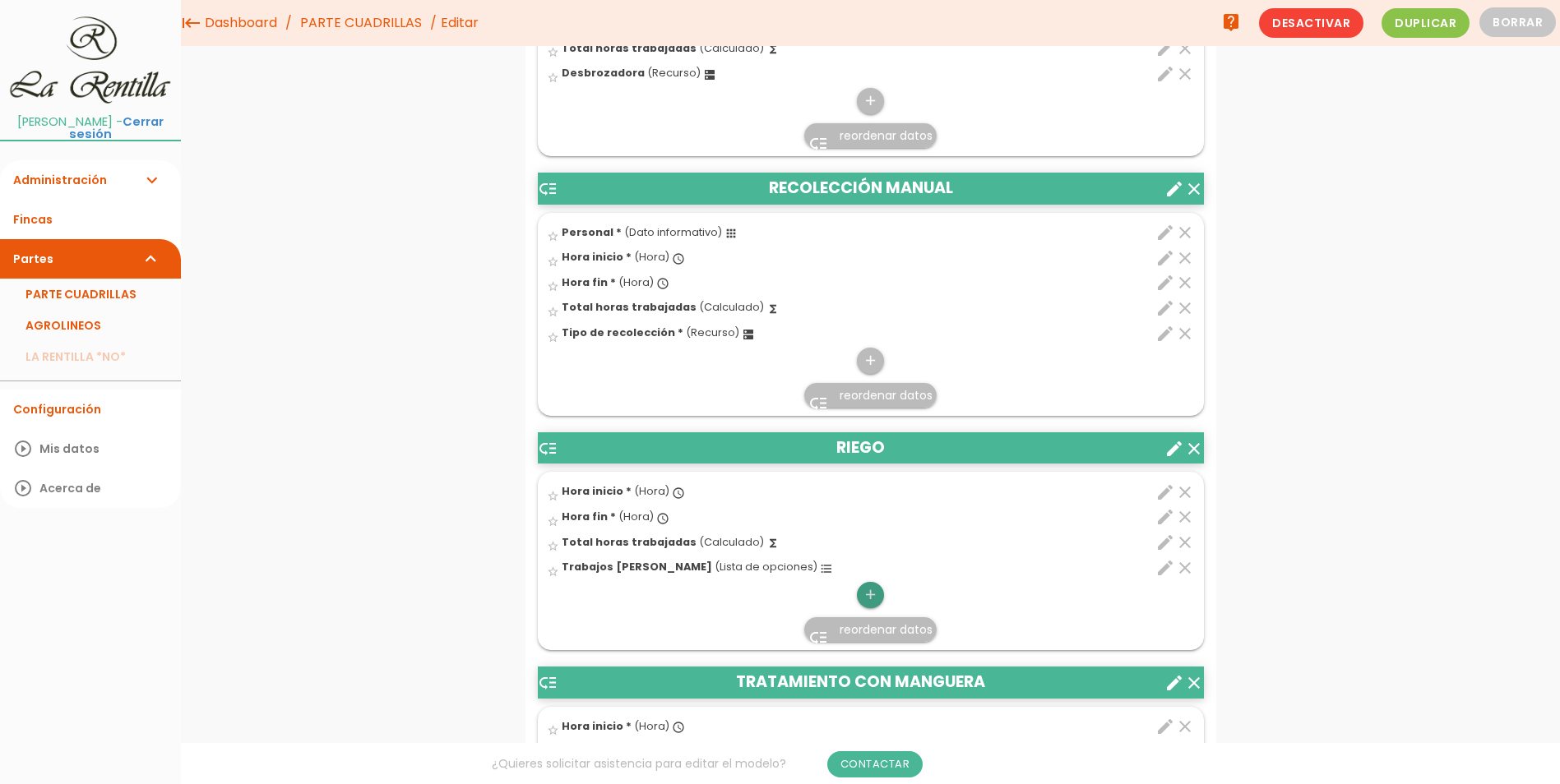
click at [867, 597] on icon "add" at bounding box center [870, 595] width 15 height 27
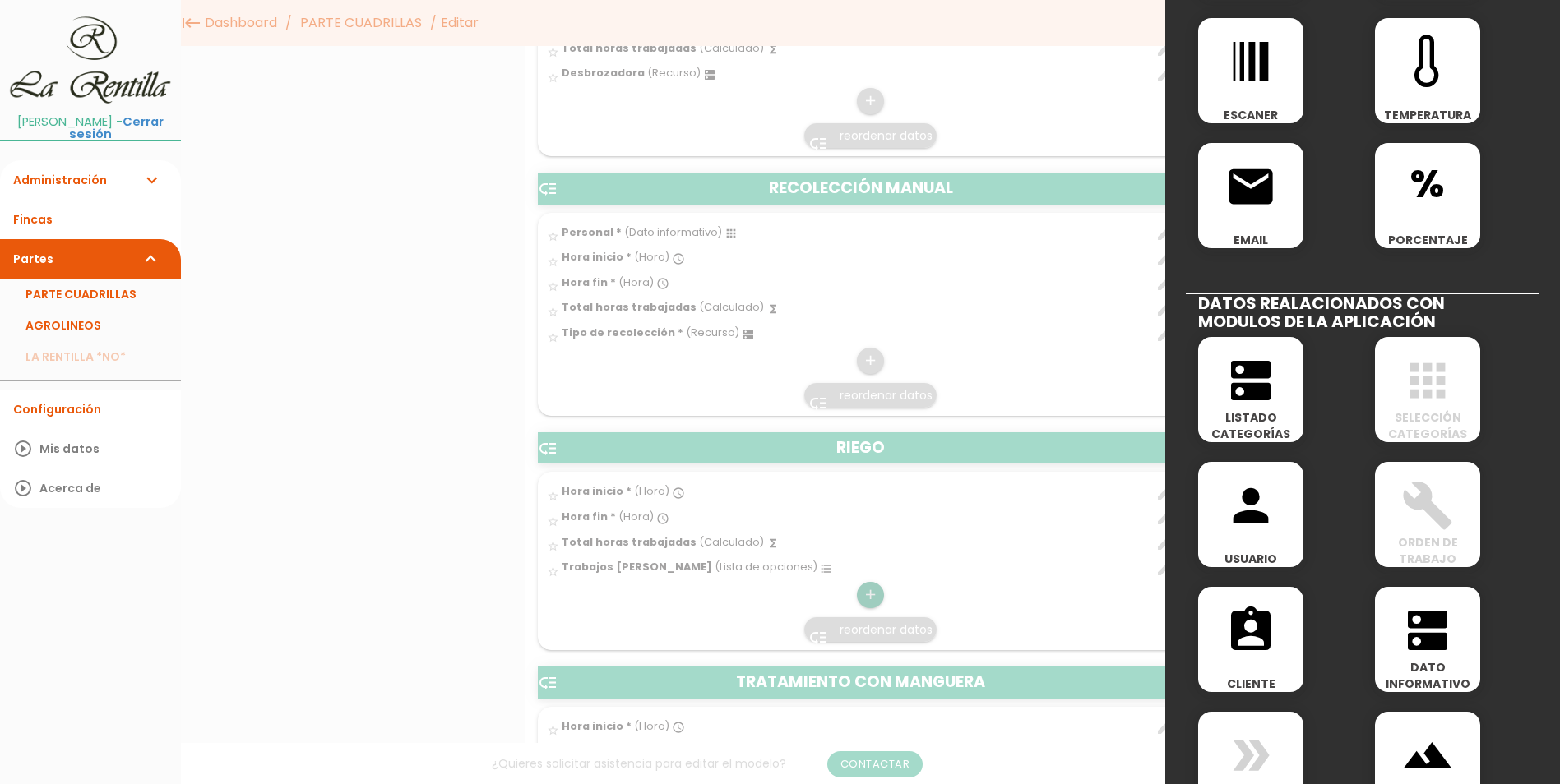
scroll to position [706, 0]
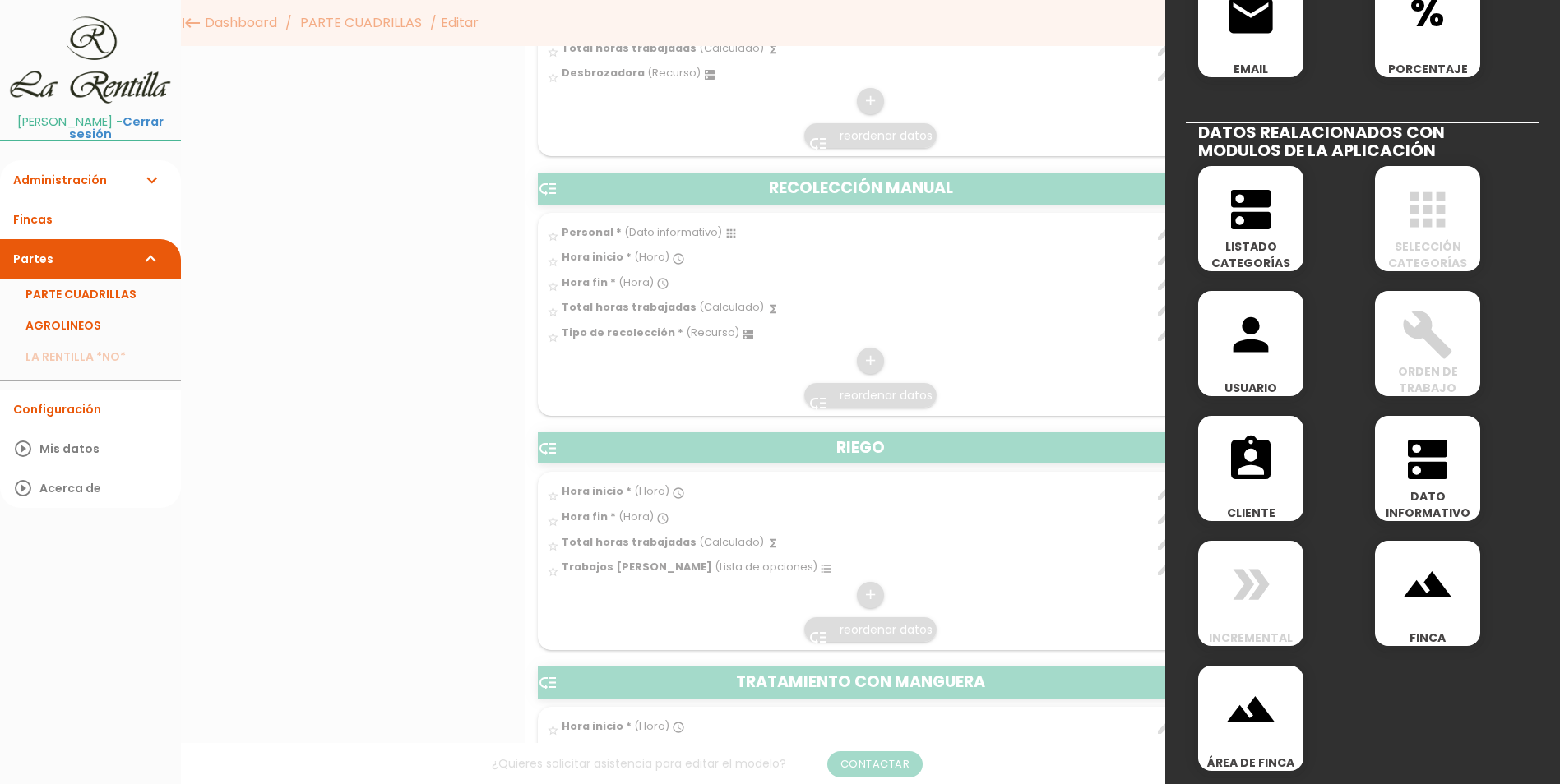
click at [1263, 229] on icon "dns" at bounding box center [1250, 209] width 52 height 52
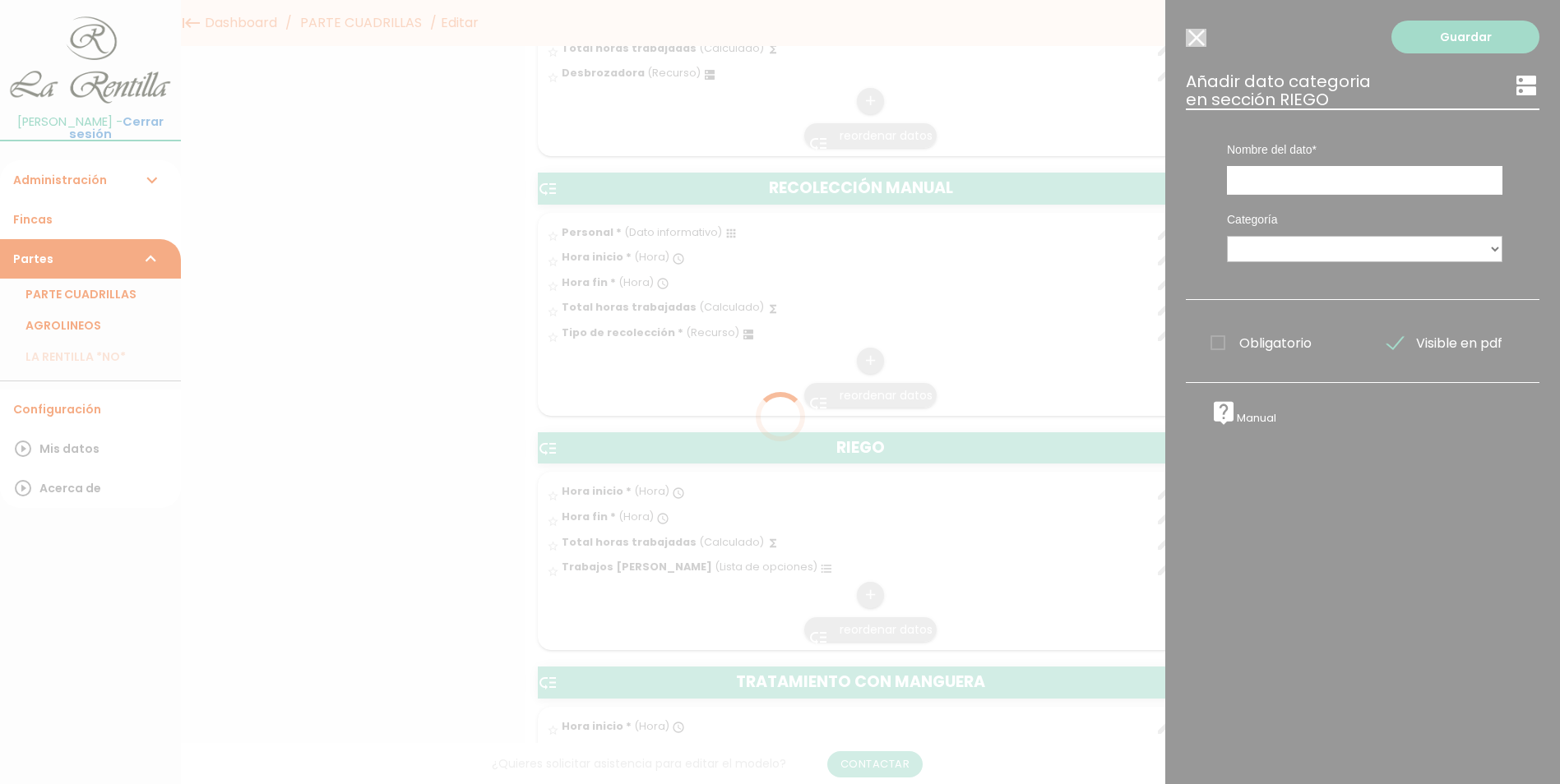
scroll to position [0, 0]
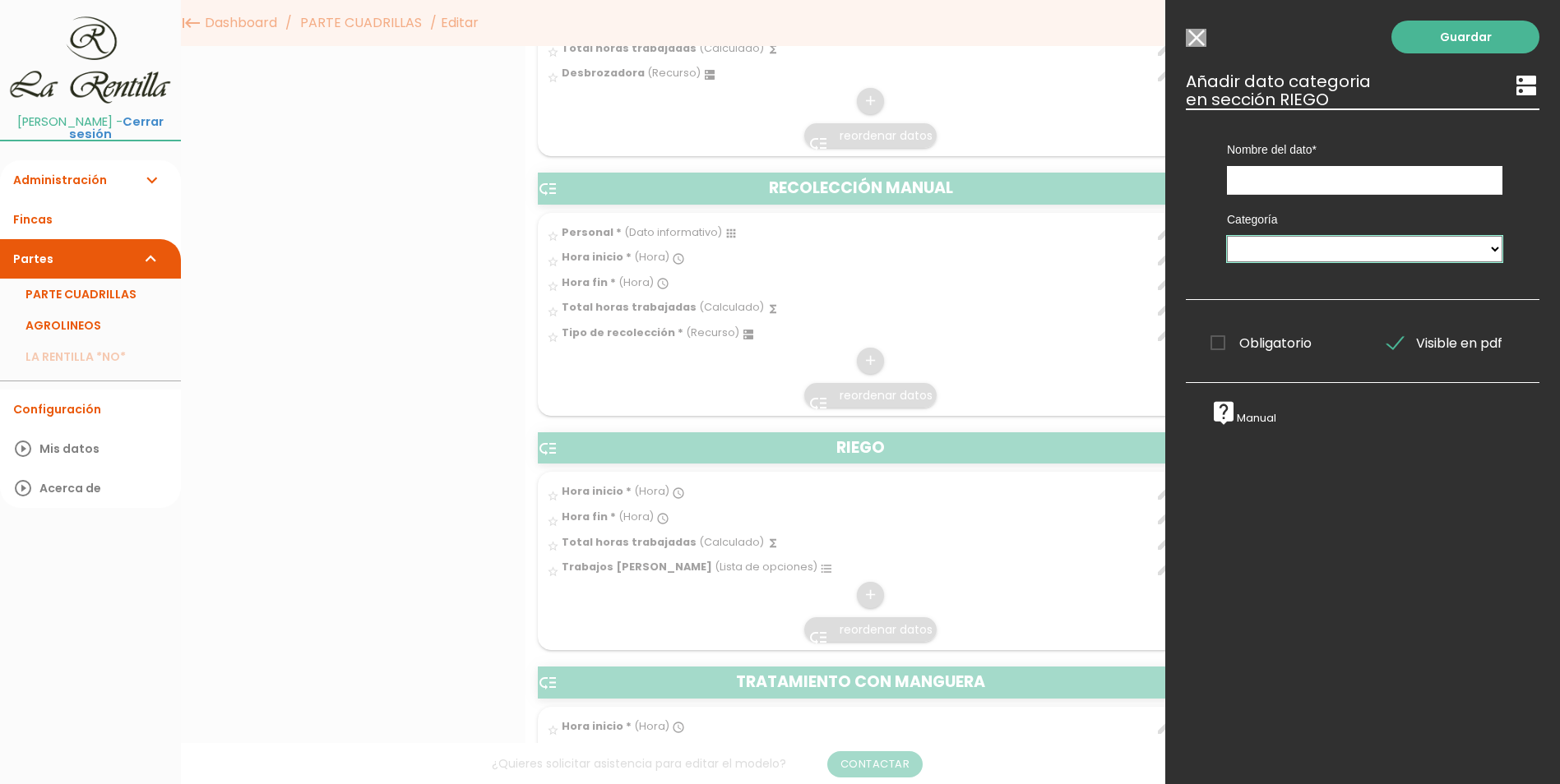
click at [1271, 248] on select "PERSONAL TAREAS PLANTACIONES MAQUINARIA PODADORAS UTENSILIOS VARIEDADES ATOMIZA…" at bounding box center [1364, 249] width 276 height 27
click at [1271, 248] on select "PERSONAL TAREAS PLANTACIONES MAQUINARIA PODADORAS UTENSILIOS VARIEDADES ATOMIZA…" at bounding box center [1364, 249] width 276 height 27
click at [1201, 39] on input "Seleccionar todos los usuarios" at bounding box center [1196, 38] width 21 height 18
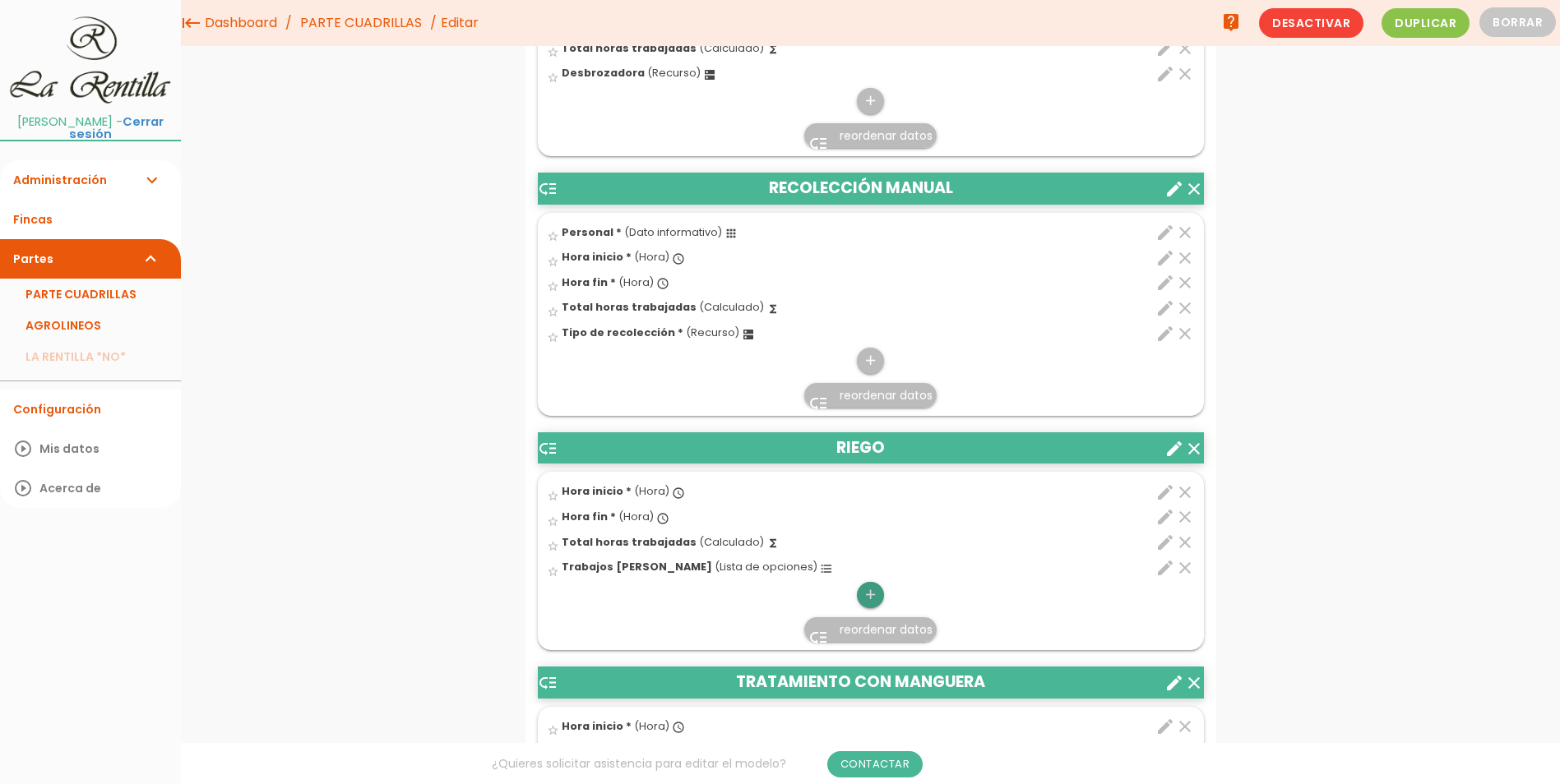
click at [876, 592] on icon "add" at bounding box center [870, 595] width 15 height 27
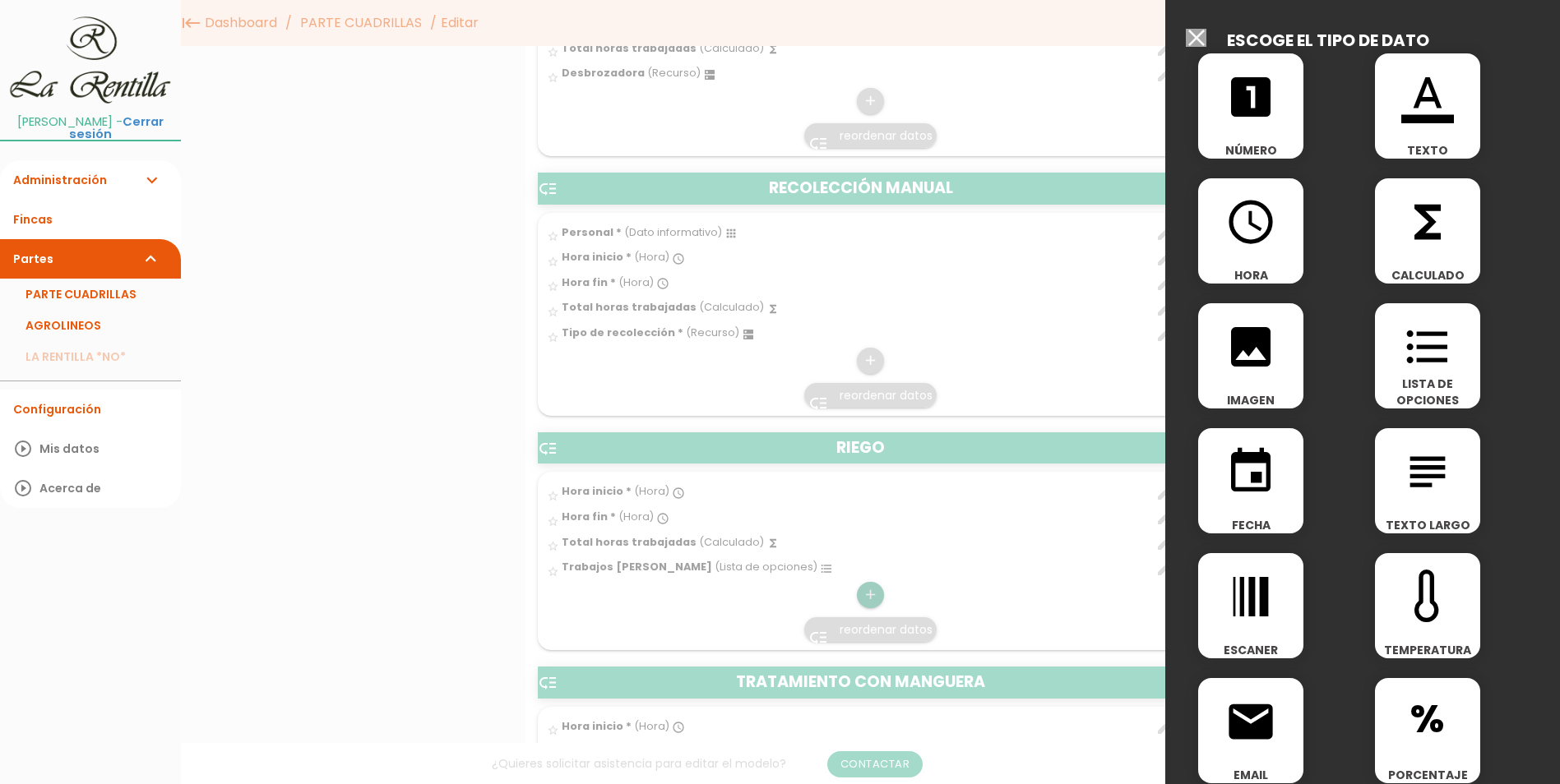
scroll to position [706, 0]
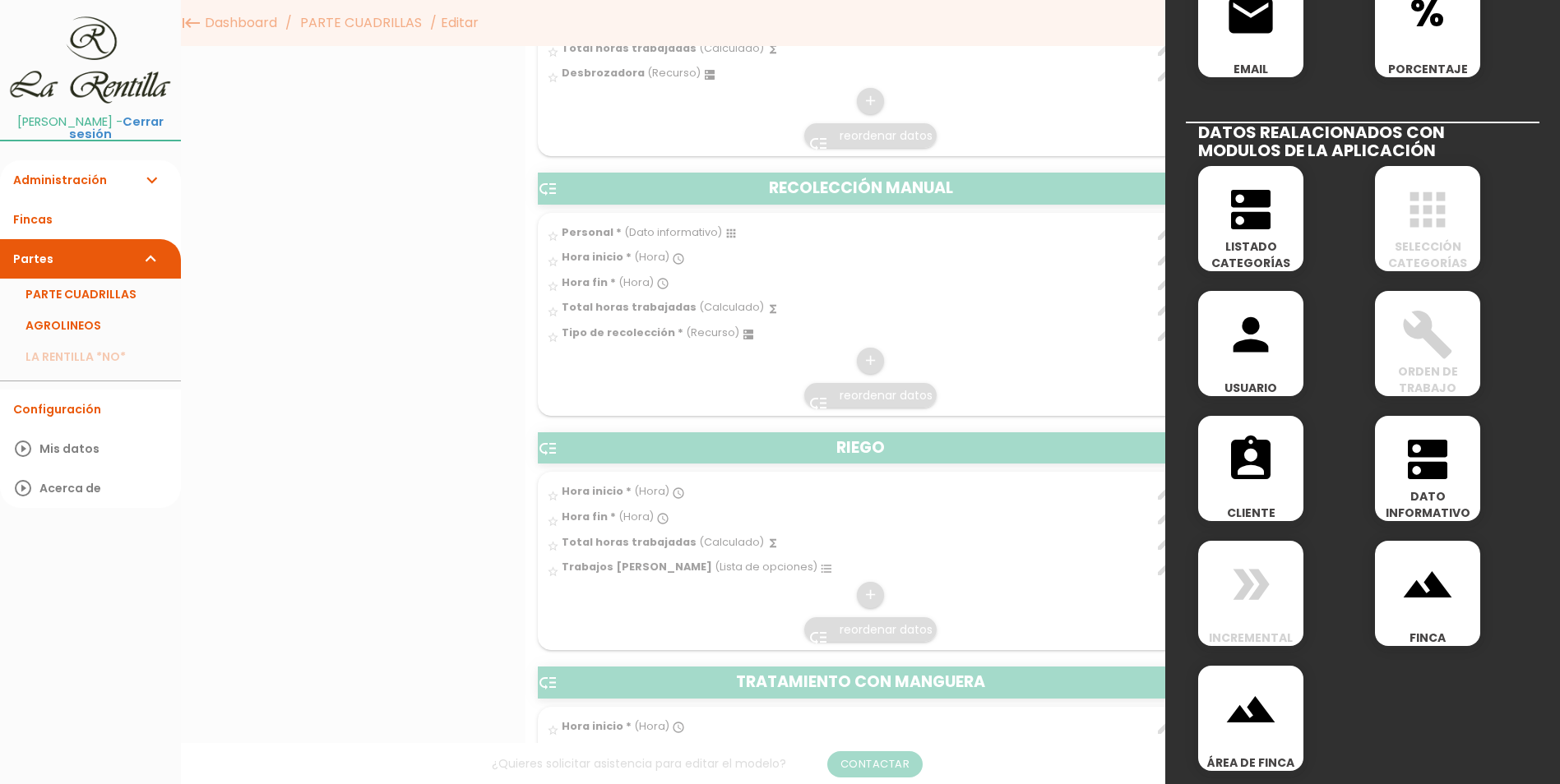
click at [1405, 478] on icon "dns" at bounding box center [1427, 459] width 52 height 52
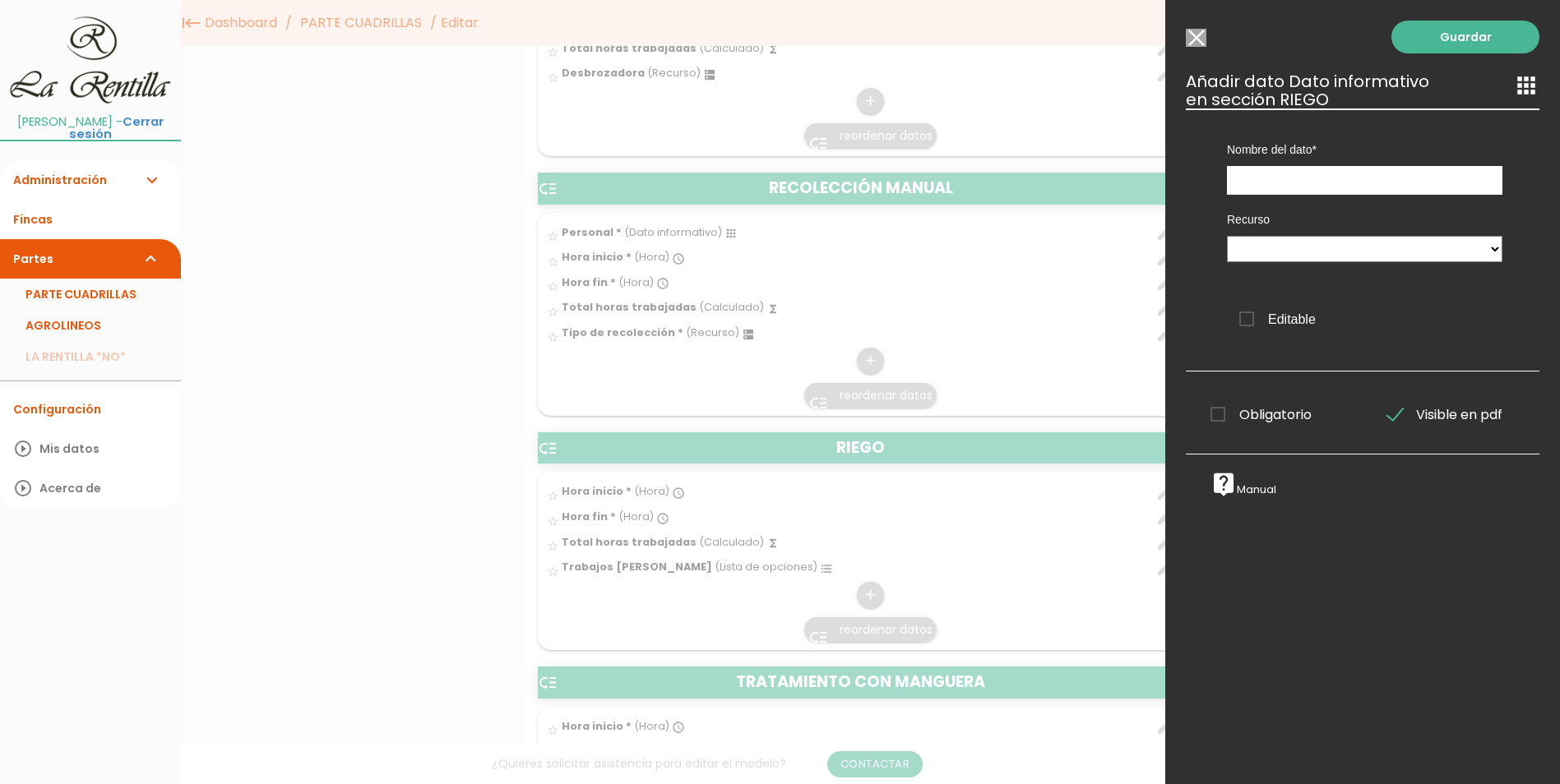
scroll to position [0, 0]
click at [1453, 252] on select at bounding box center [1364, 249] width 276 height 27
click at [1227, 236] on select at bounding box center [1364, 249] width 276 height 27
click at [1441, 280] on div "Recurso Editable" at bounding box center [1364, 270] width 325 height 151
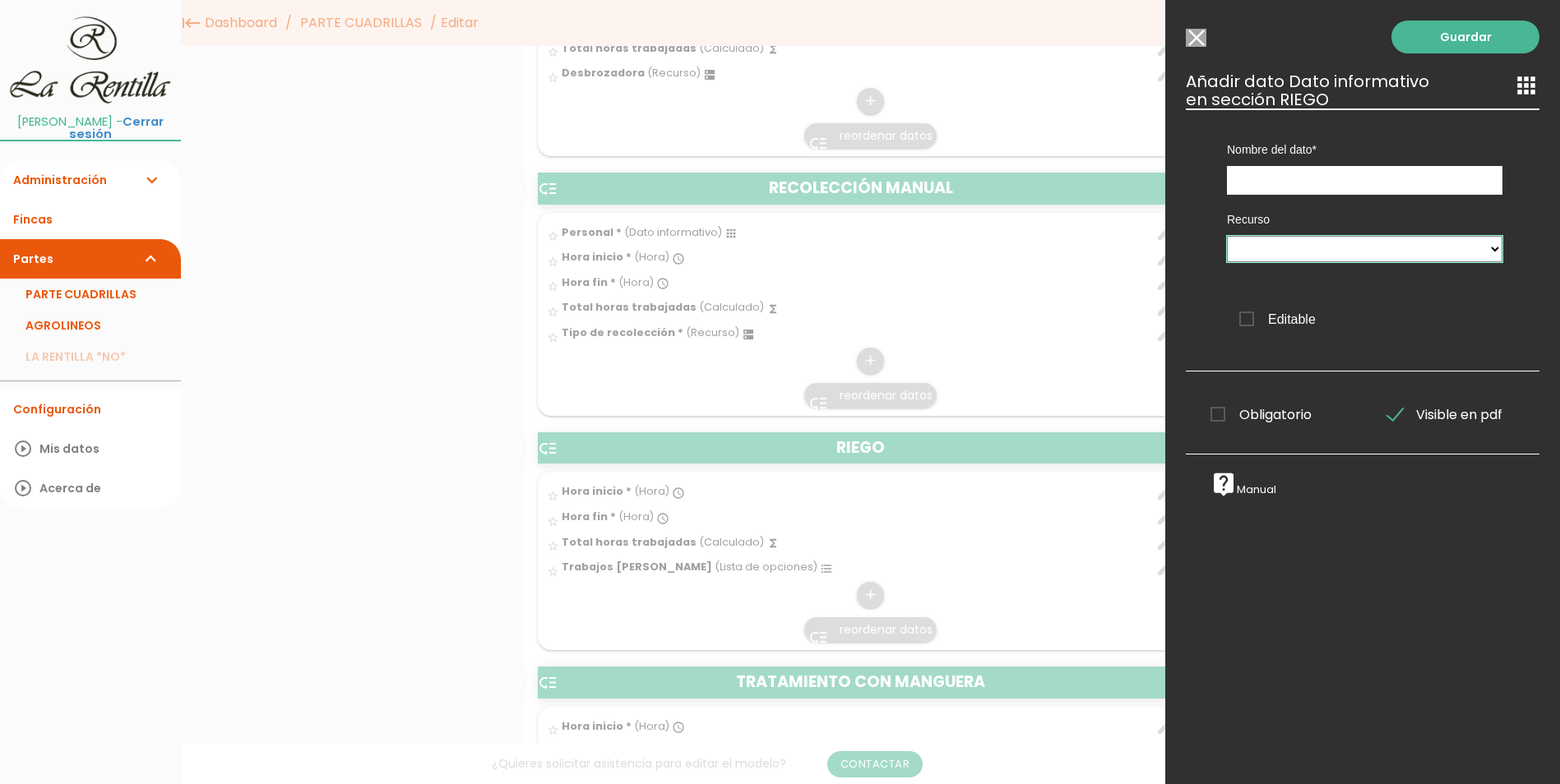
click at [1363, 246] on select at bounding box center [1364, 249] width 276 height 27
click at [1324, 182] on input "text" at bounding box center [1364, 180] width 276 height 29
click at [1201, 45] on input "Seleccionar todos los usuarios" at bounding box center [1196, 38] width 21 height 18
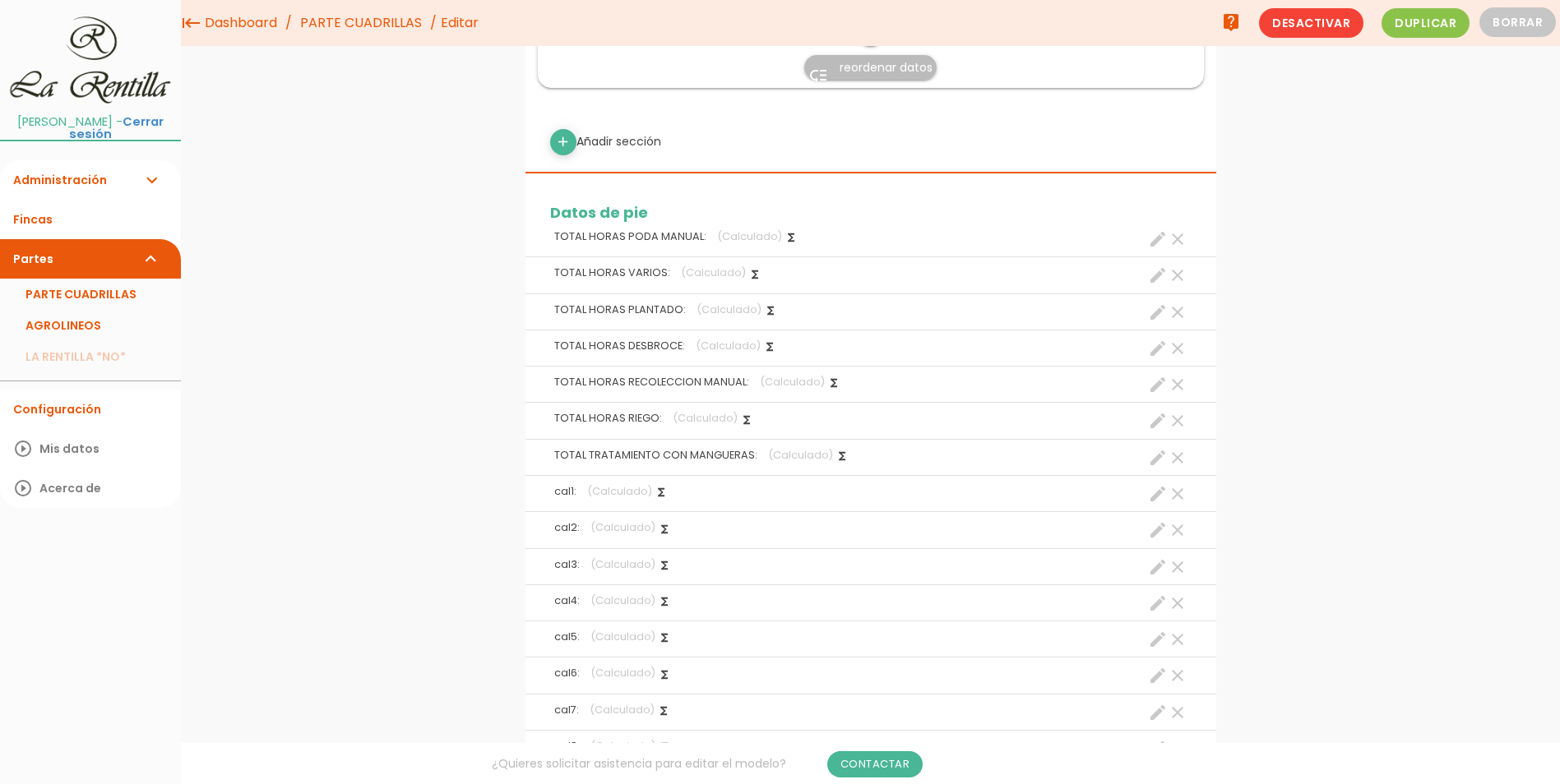
scroll to position [2219, 0]
